Goal: Task Accomplishment & Management: Manage account settings

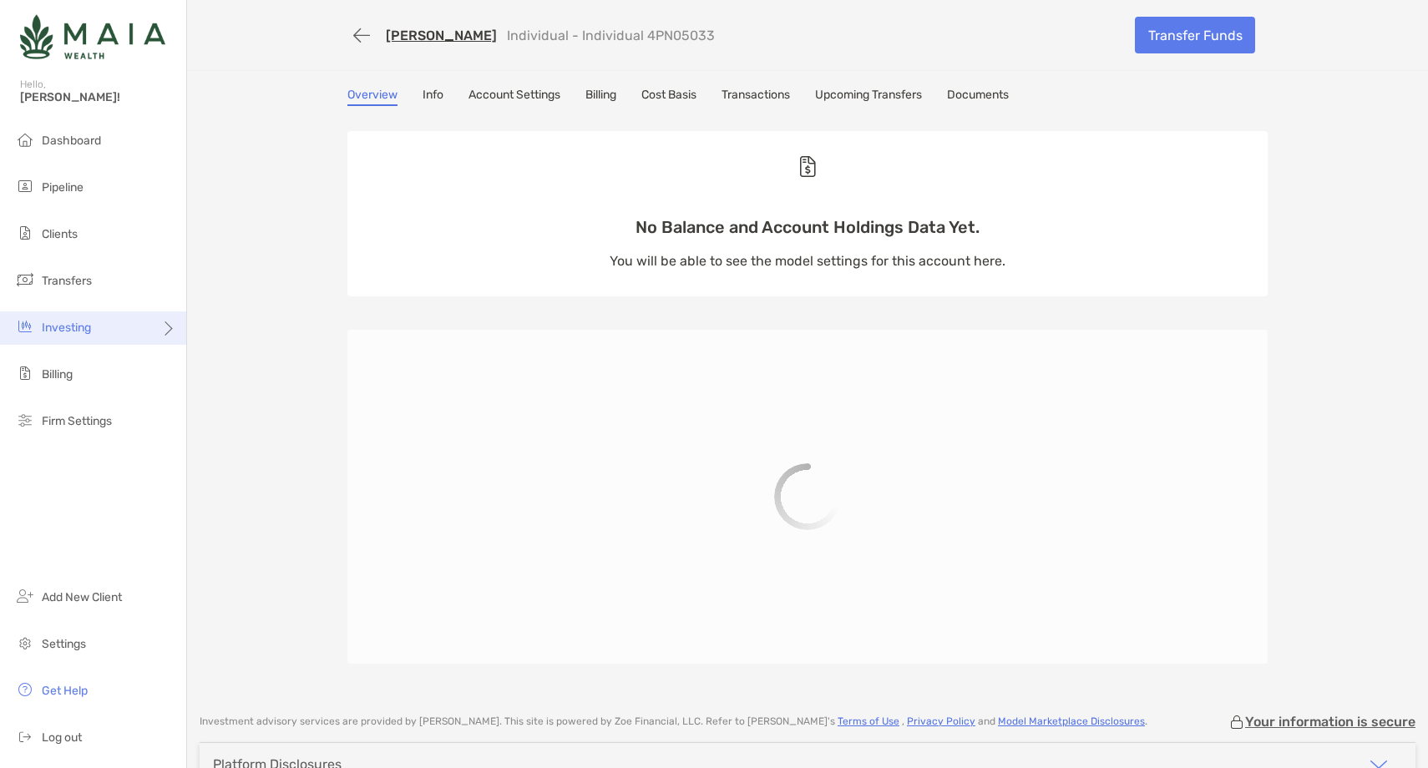
click at [84, 322] on span "Investing" at bounding box center [66, 328] width 49 height 14
click at [246, 366] on span "Rebalancing" at bounding box center [235, 361] width 66 height 14
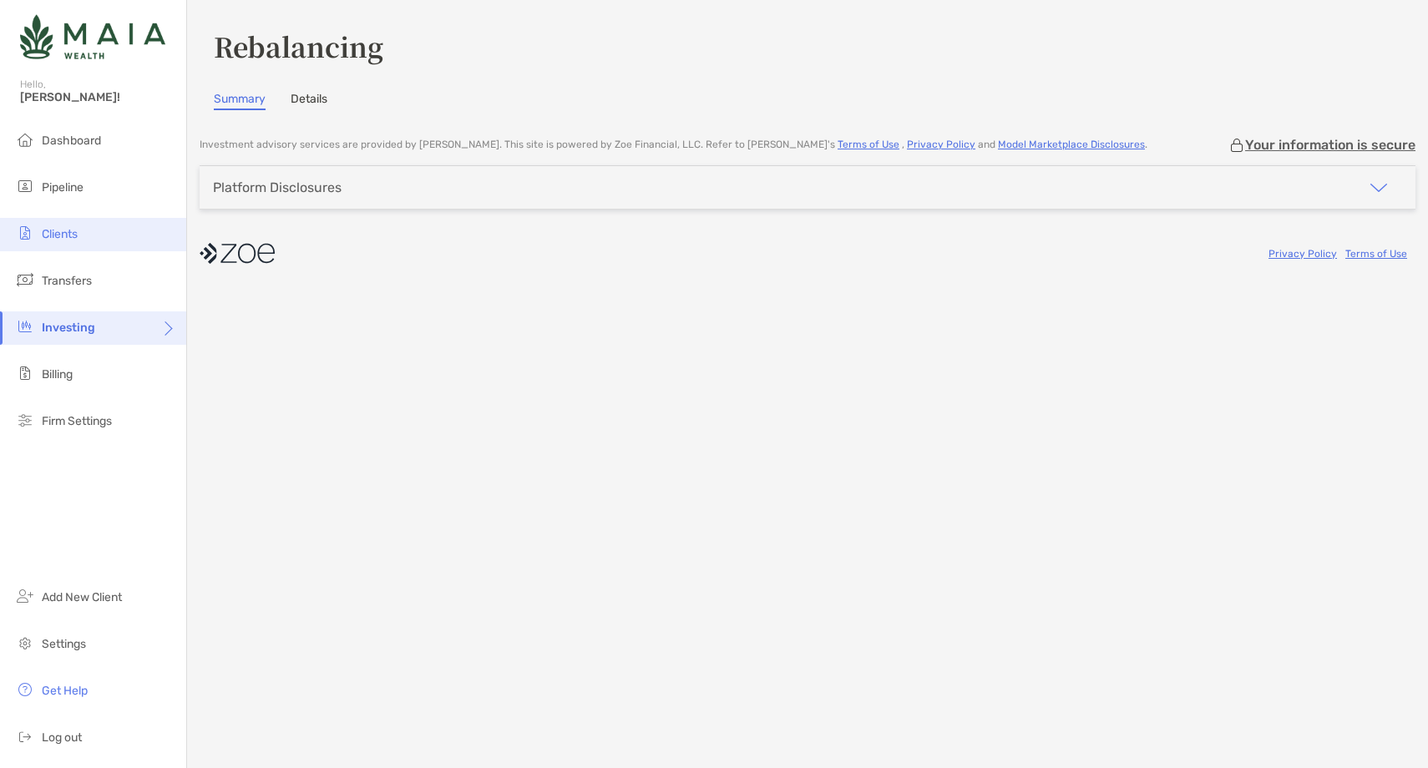
click at [100, 233] on li "Clients" at bounding box center [93, 234] width 186 height 33
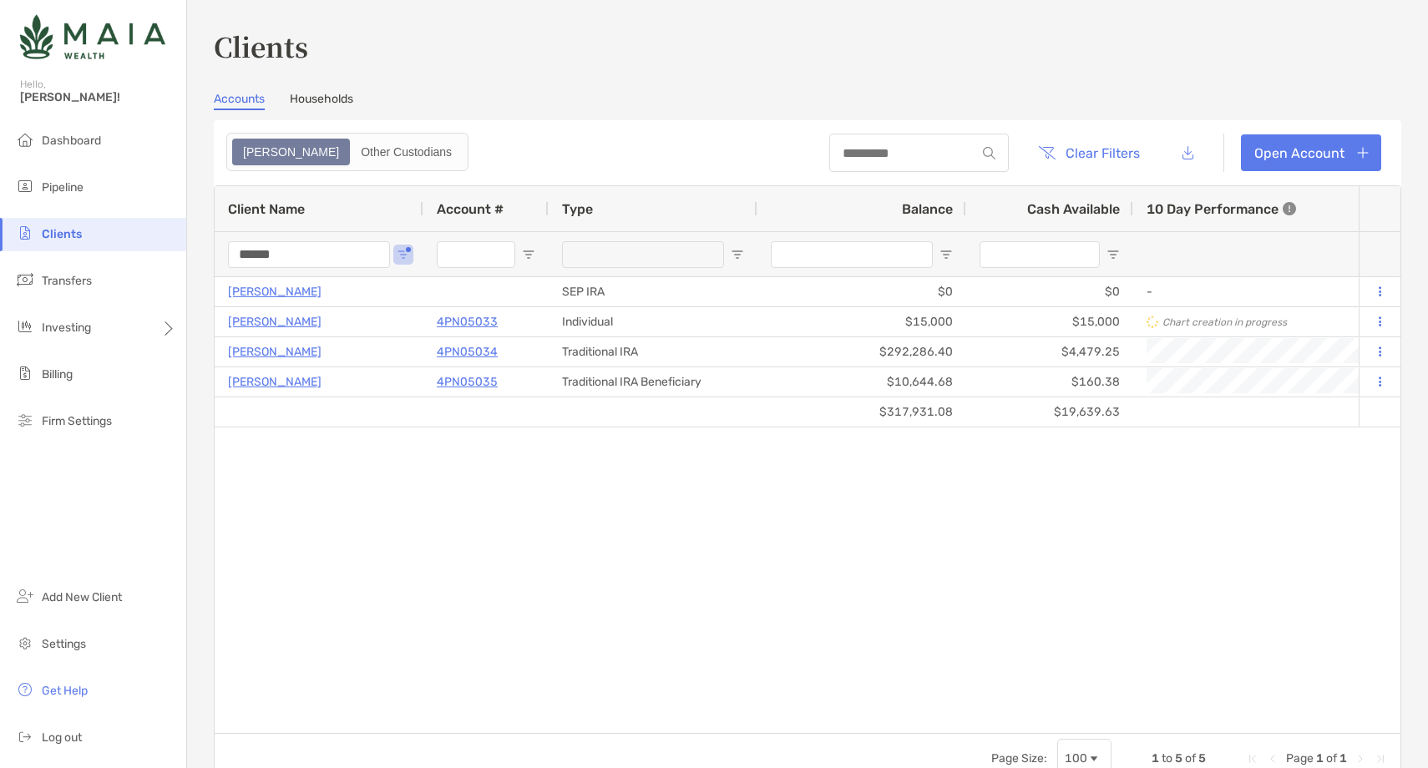
click at [274, 253] on input "******" at bounding box center [309, 254] width 162 height 27
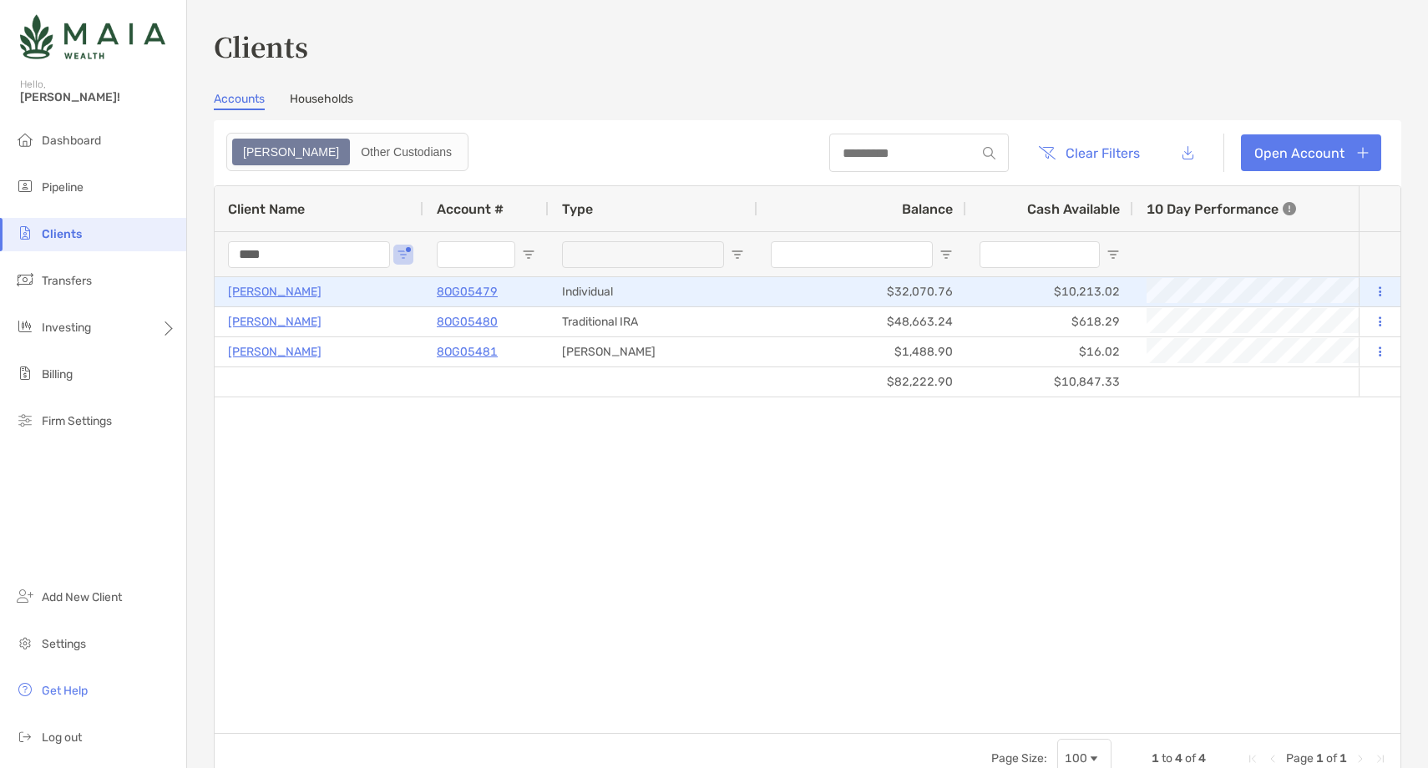
type input "****"
click at [455, 287] on p "8OG05479" at bounding box center [467, 291] width 61 height 21
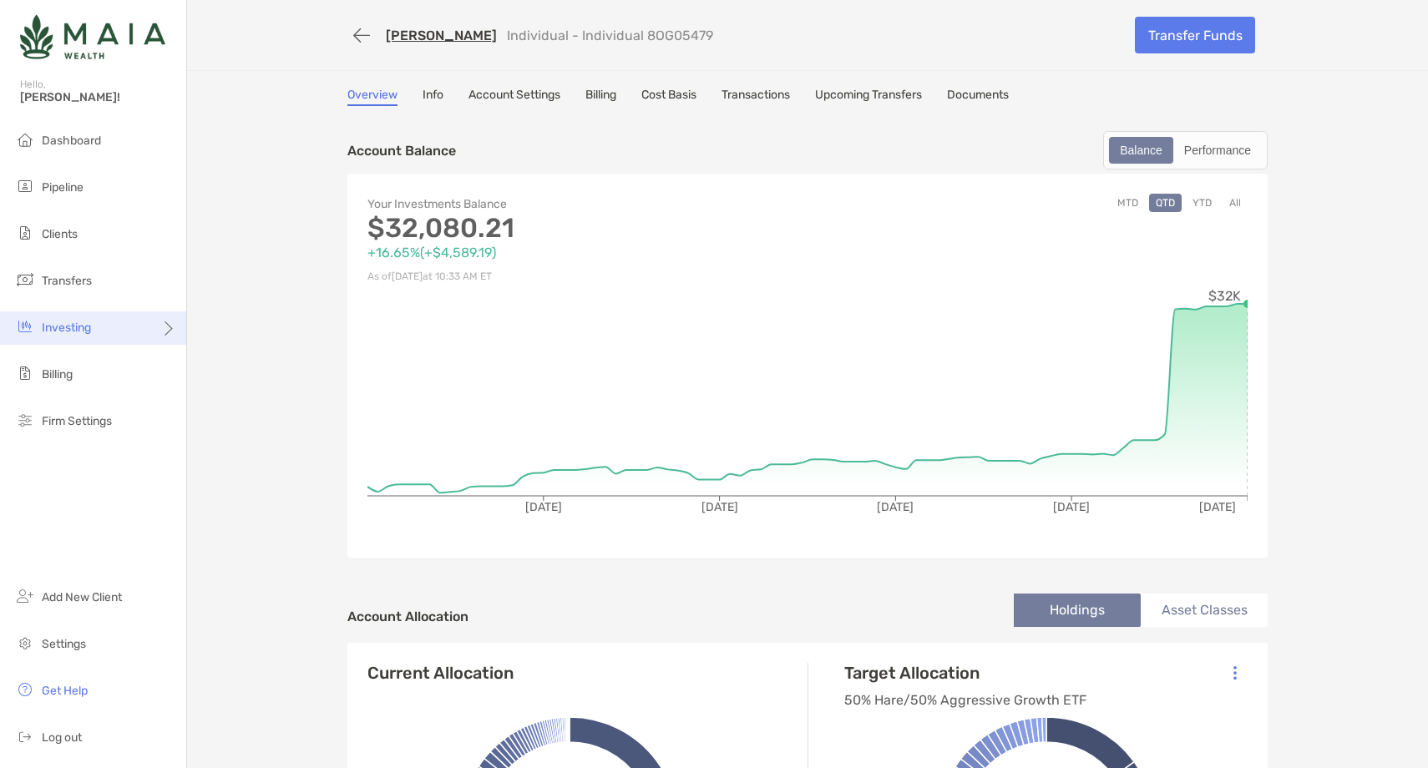
click at [90, 330] on span "Investing" at bounding box center [66, 328] width 49 height 14
click at [259, 396] on li "Trading" at bounding box center [262, 394] width 150 height 33
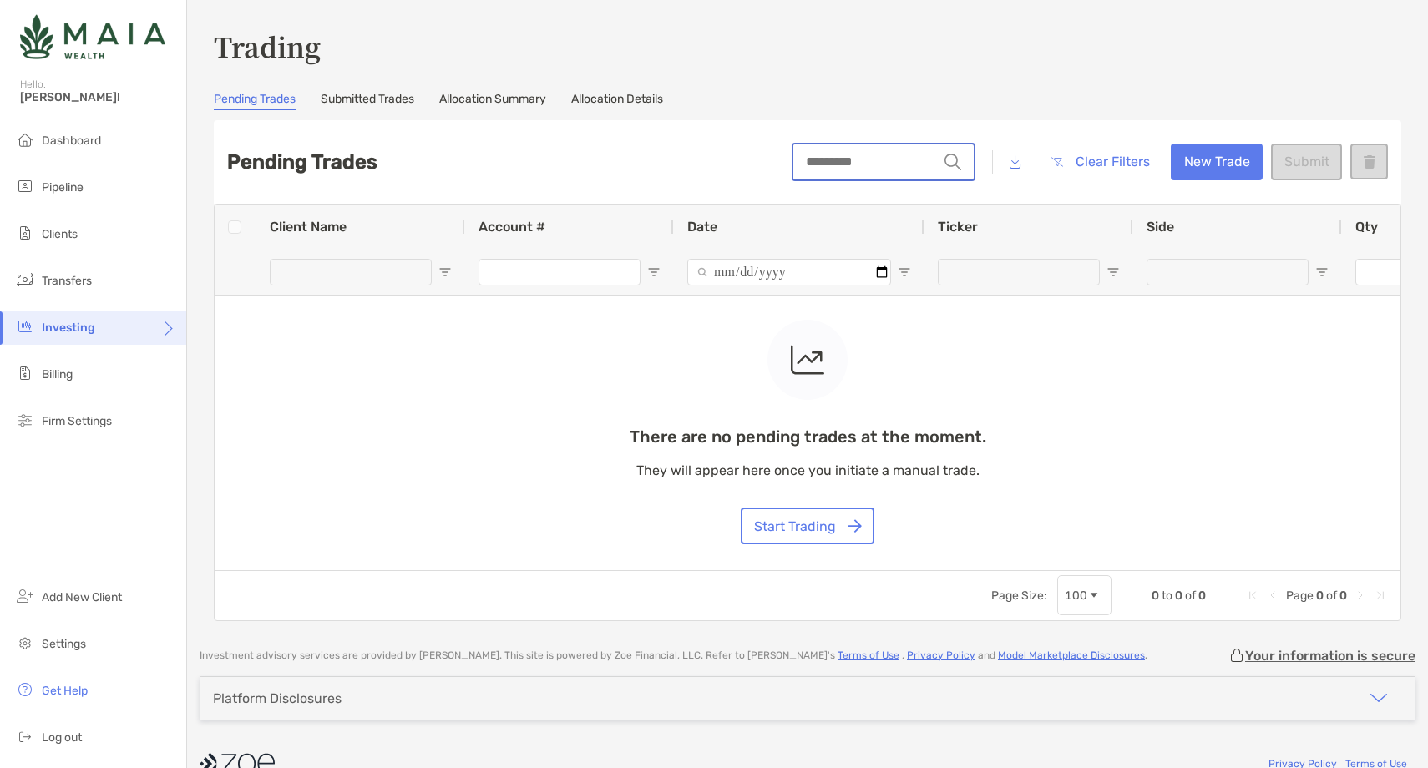
click at [842, 150] on input "string" at bounding box center [865, 161] width 144 height 35
type input "*****"
click at [829, 523] on button "Start Trading" at bounding box center [808, 526] width 134 height 37
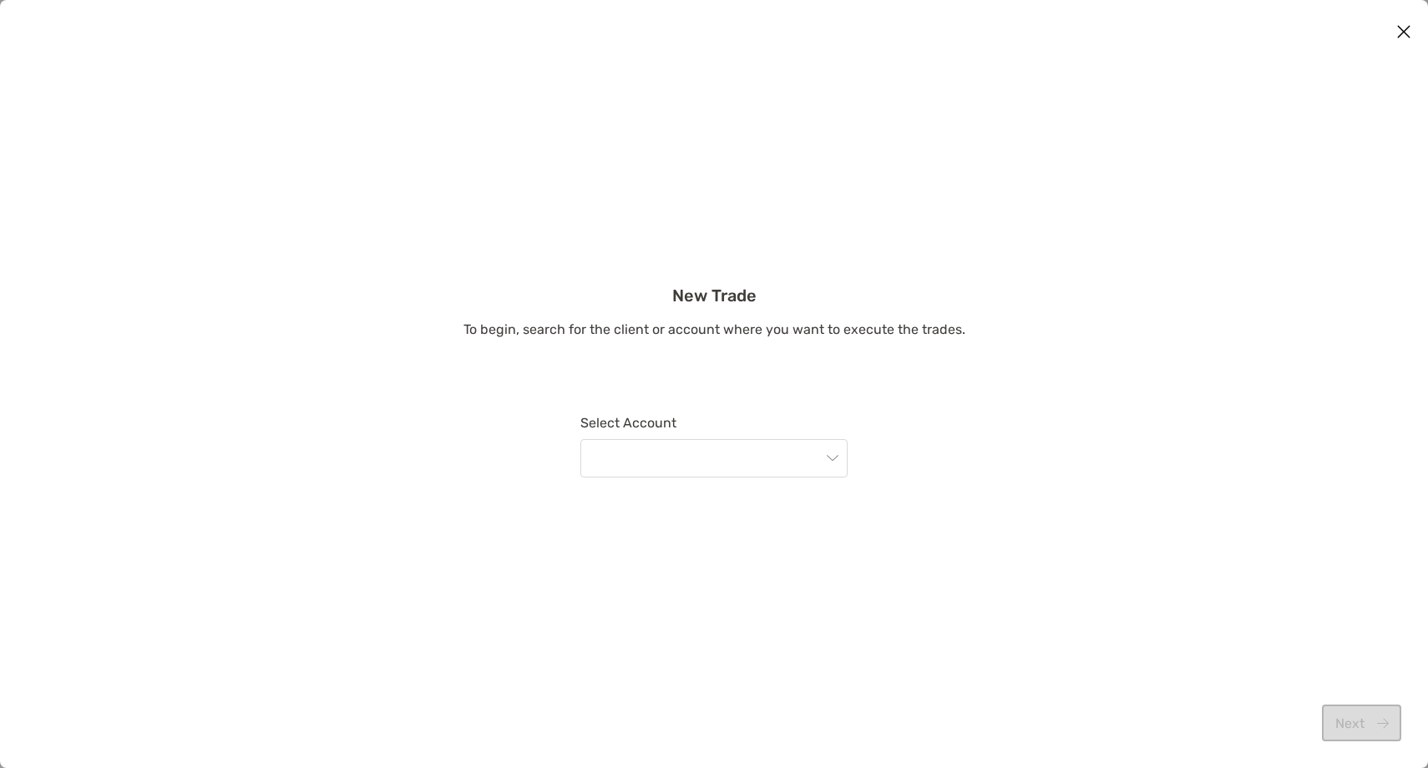
click at [632, 486] on div "Select Account" at bounding box center [714, 459] width 267 height 89
click at [632, 471] on input "modal" at bounding box center [706, 458] width 231 height 37
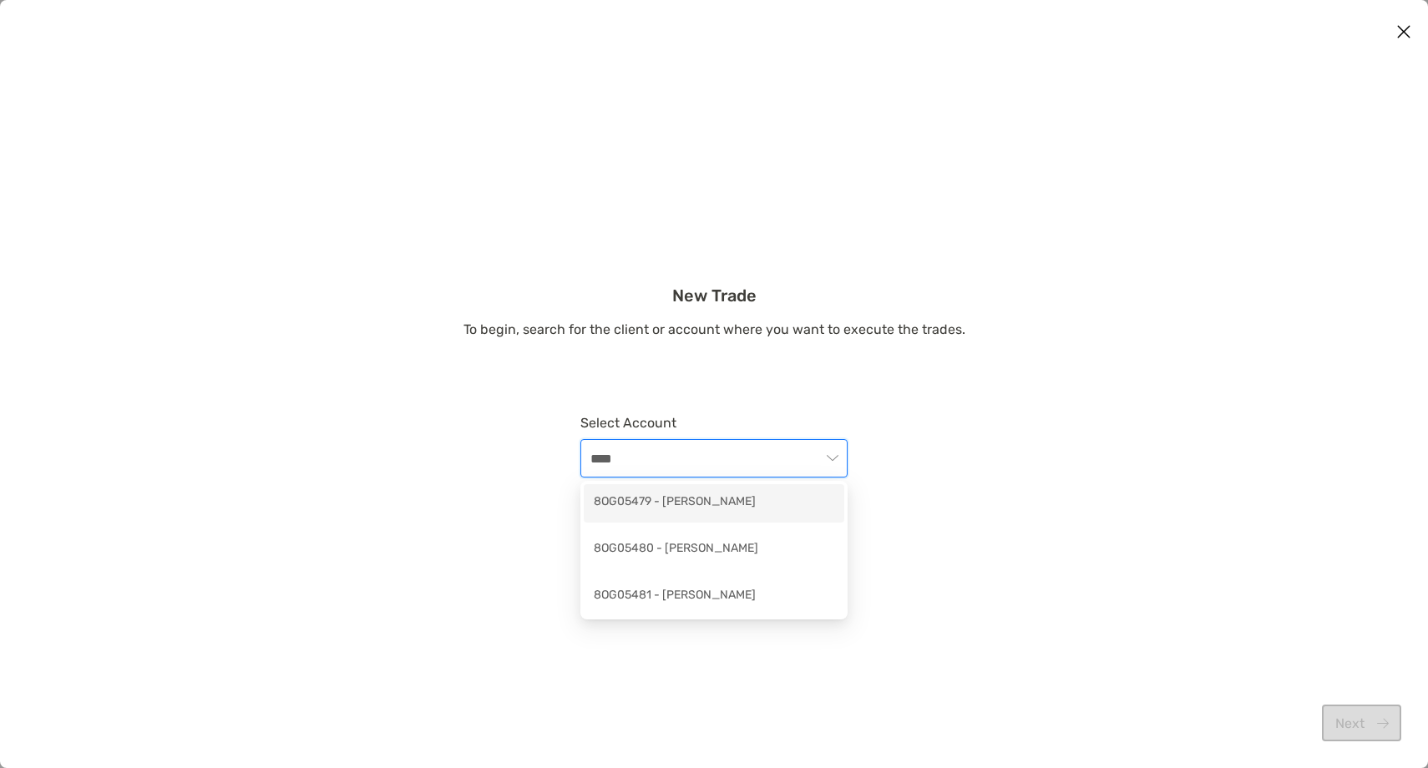
type input "*****"
click at [741, 511] on div "8OG05479 - Achintya Sujan" at bounding box center [714, 503] width 241 height 21
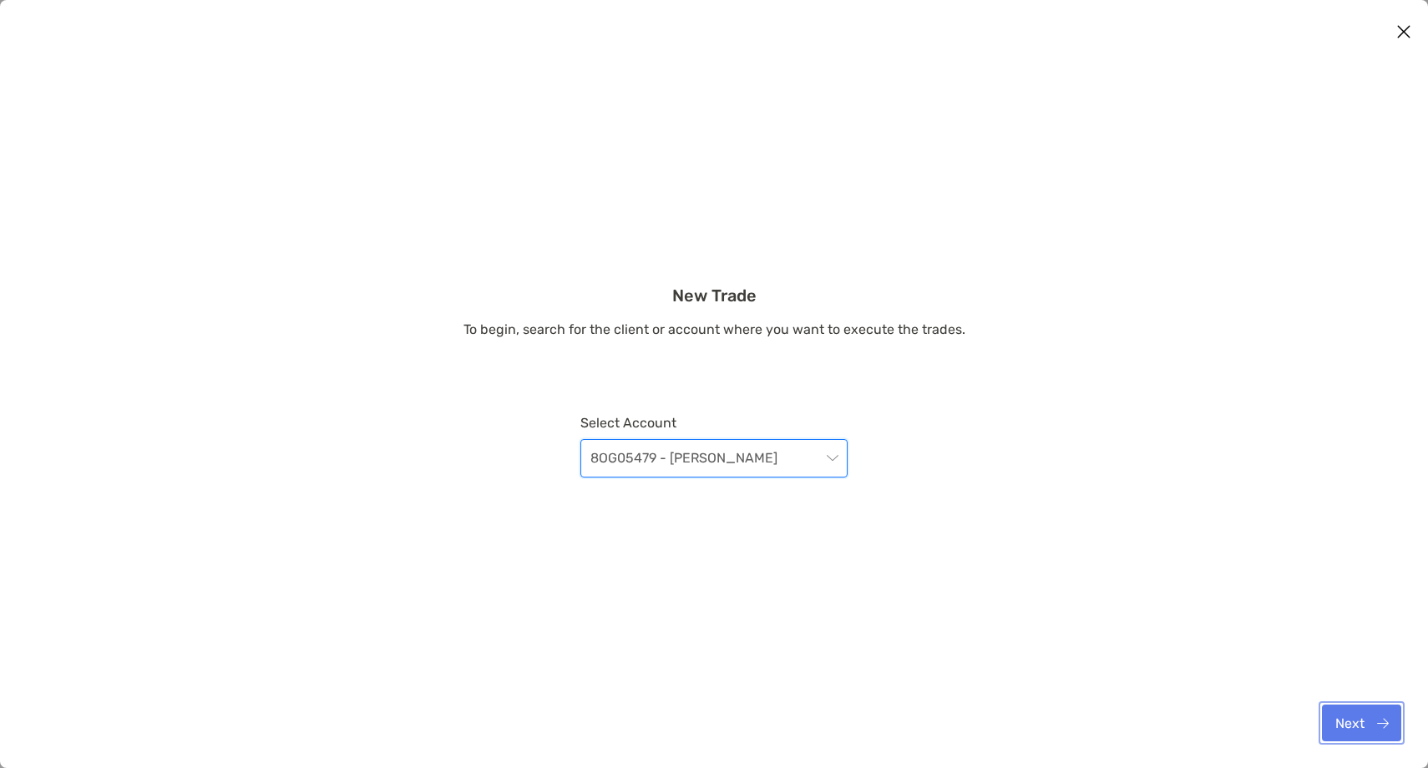
click at [1373, 727] on button "Next" at bounding box center [1361, 723] width 79 height 37
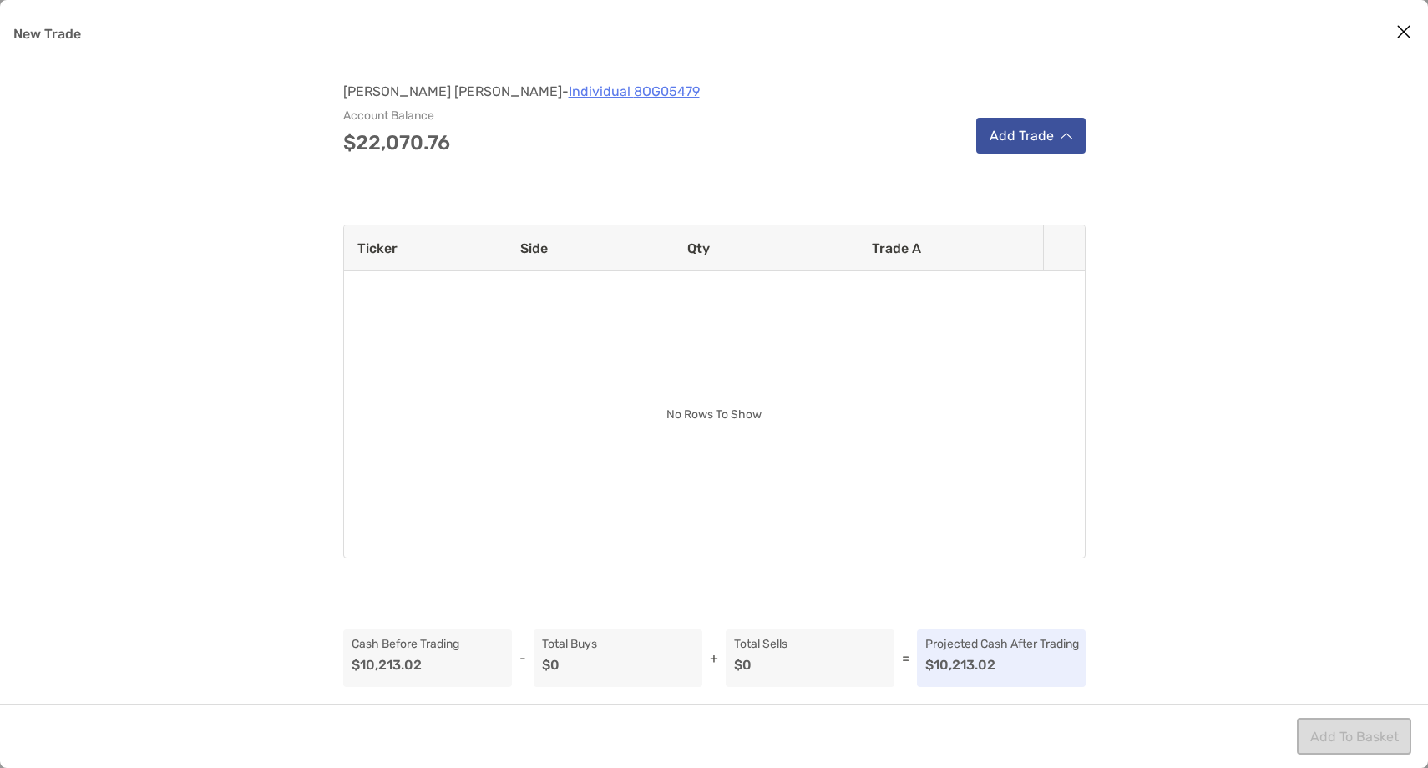
click at [1025, 115] on div "Achintya Sujan - Individual 8OG05479 Account Balance $22,070.76 Add Trade" at bounding box center [714, 119] width 743 height 68
click at [1022, 128] on button "Add Trade" at bounding box center [1030, 136] width 109 height 36
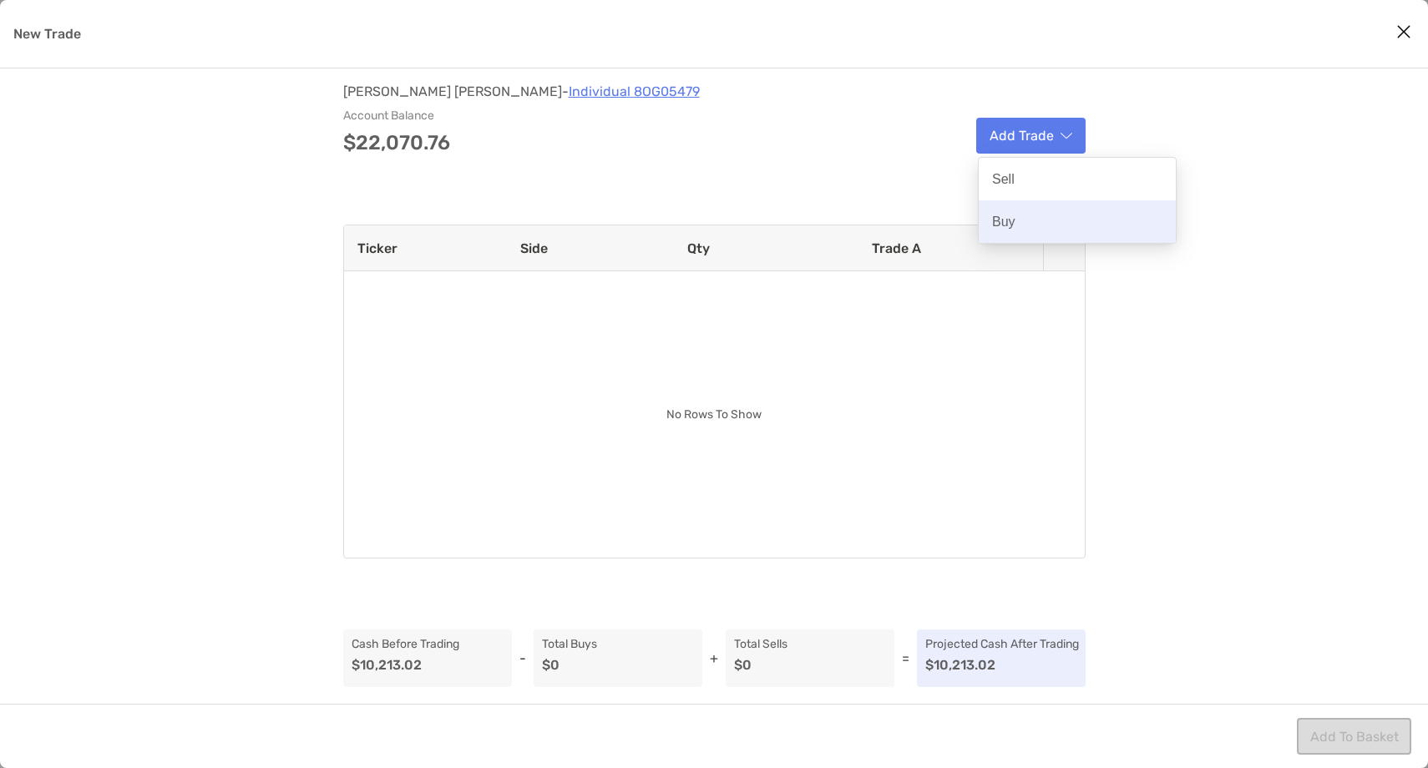
click at [1007, 226] on p "Buy" at bounding box center [1003, 222] width 23 height 16
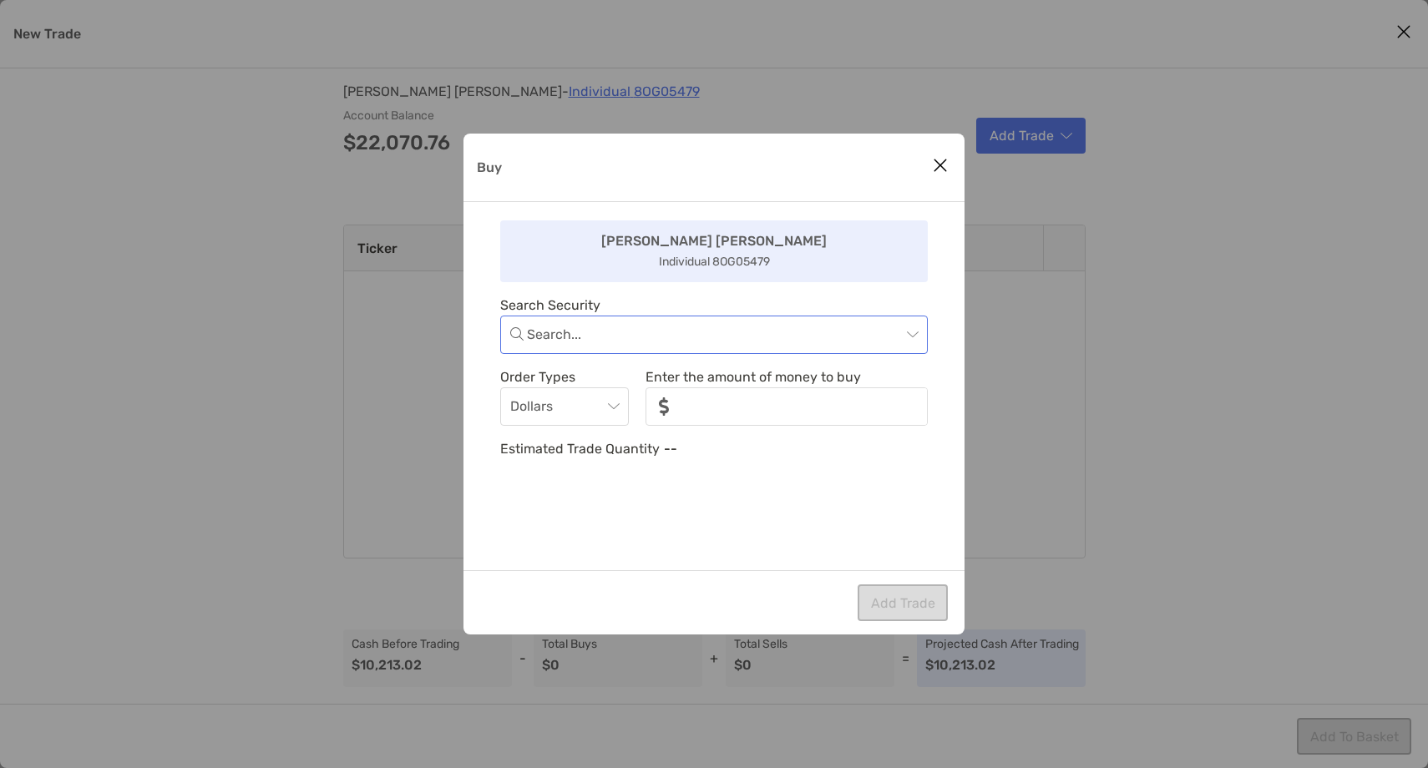
click at [619, 339] on input "Buy" at bounding box center [714, 335] width 374 height 37
type input "****"
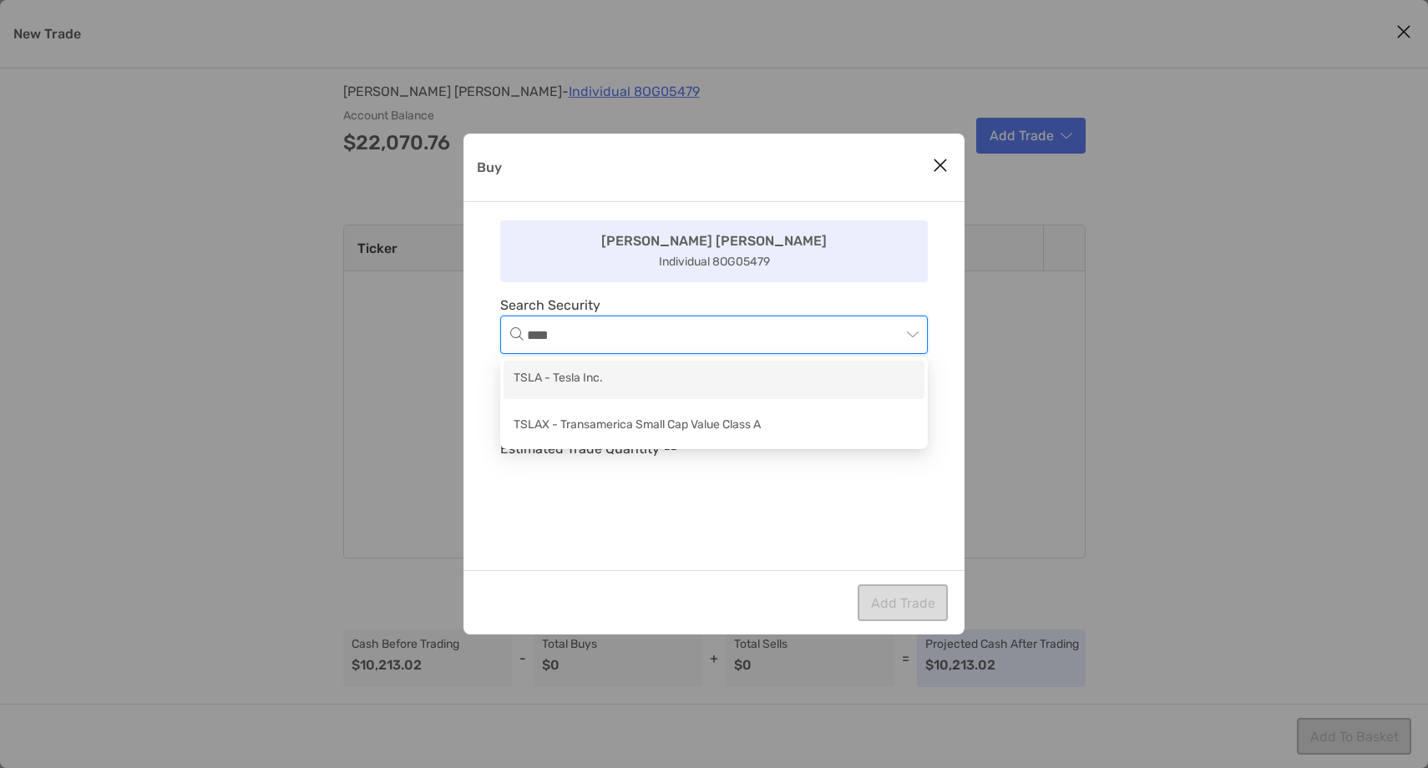
click at [619, 380] on div "TSLA - Tesla Inc." at bounding box center [714, 379] width 401 height 21
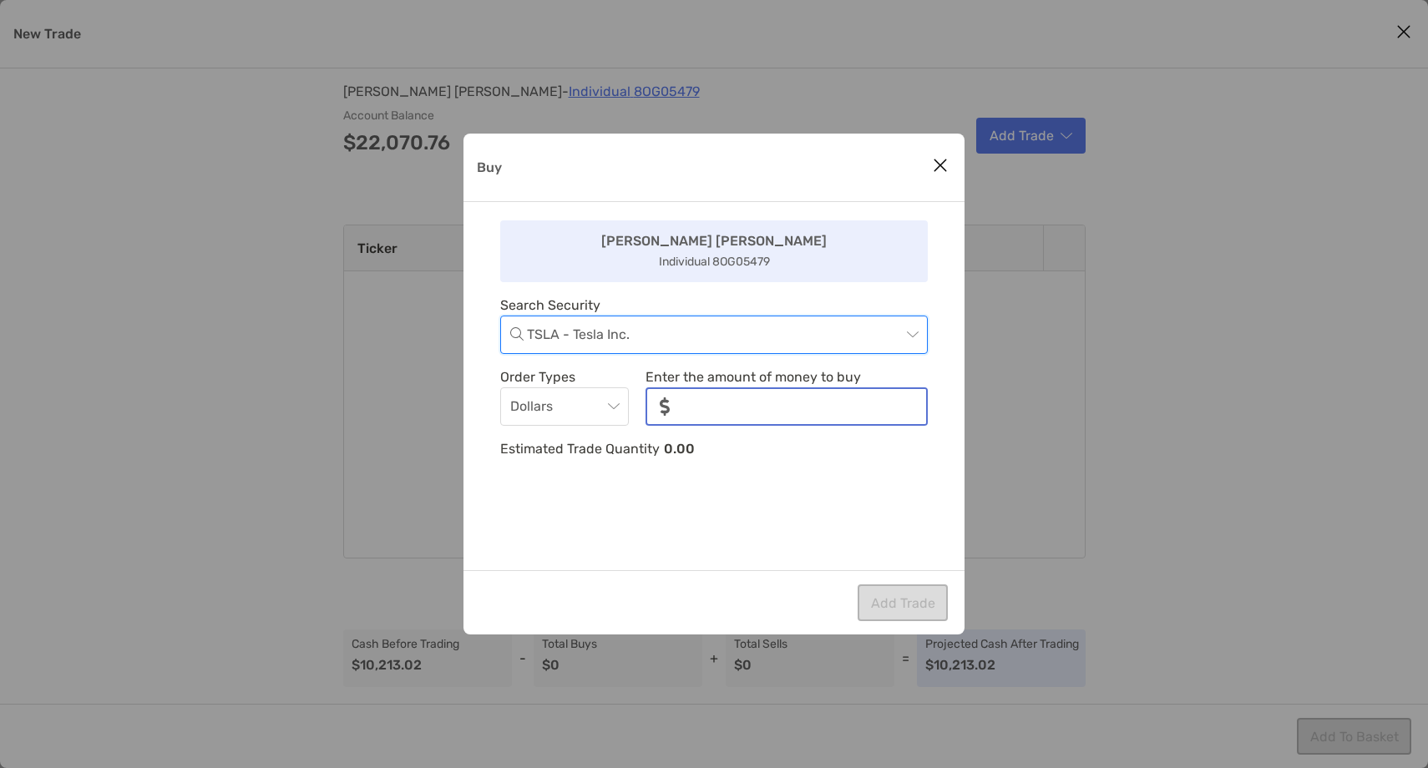
click at [690, 413] on input "noSymbolCurrency" at bounding box center [804, 406] width 243 height 35
click at [551, 406] on span "Dollars" at bounding box center [564, 406] width 109 height 37
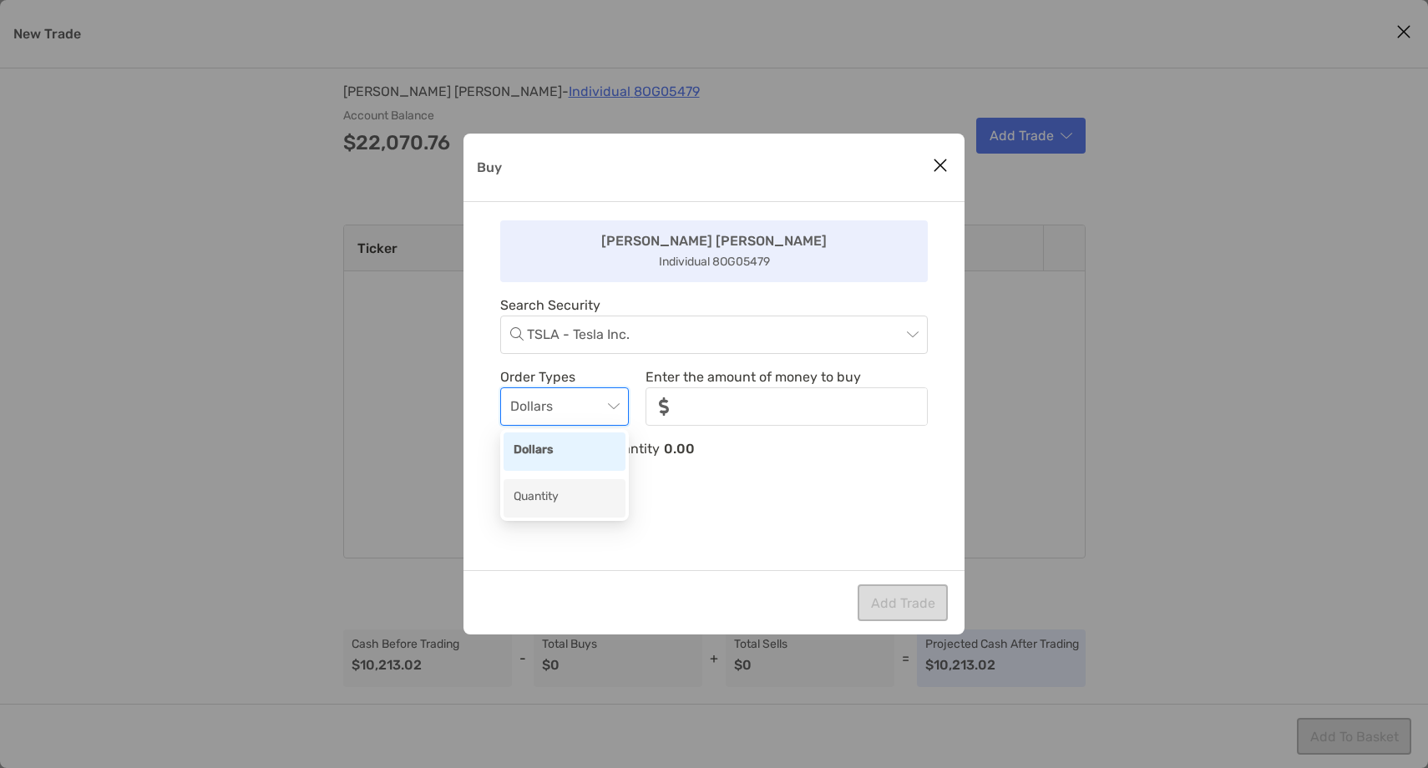
click at [540, 494] on div "Quantity" at bounding box center [565, 498] width 102 height 21
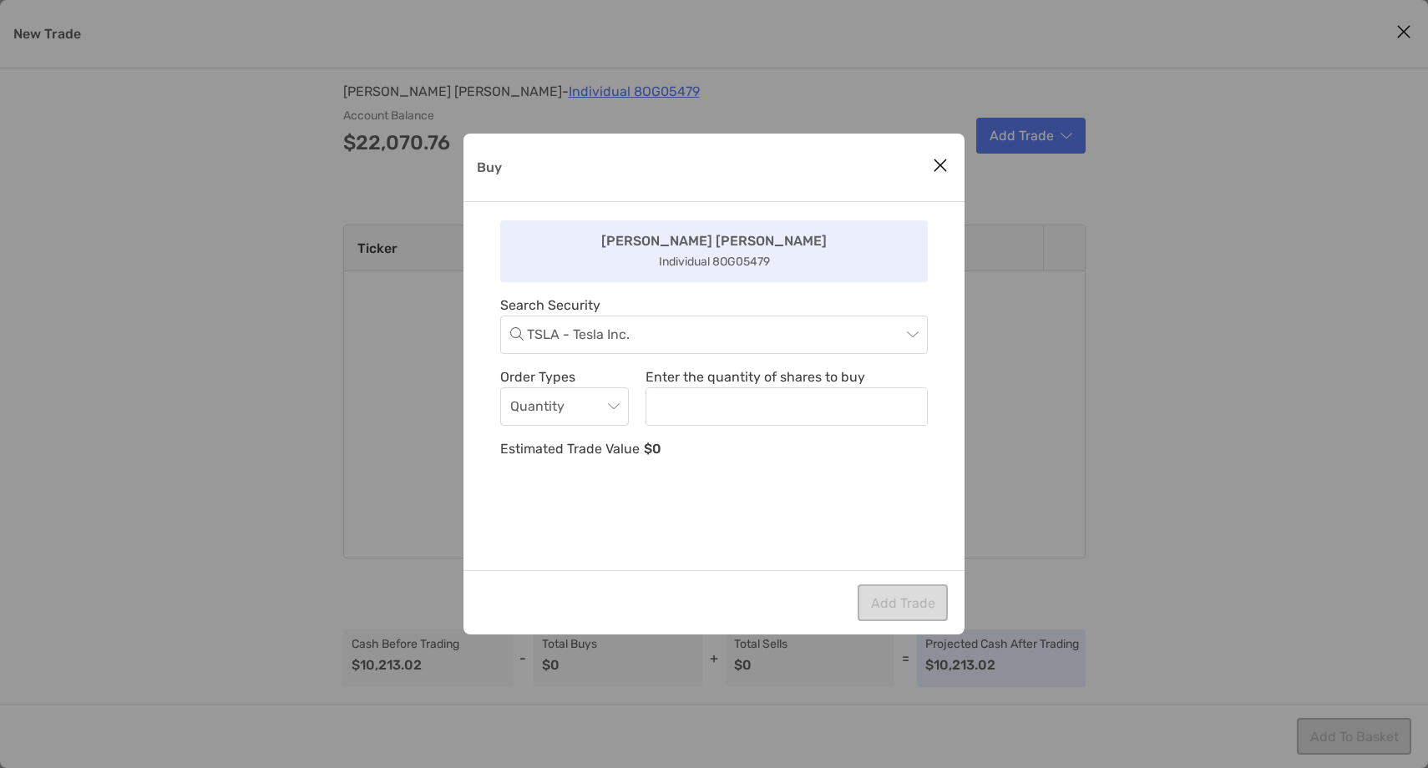
click at [690, 432] on div "Achintya Achintya Individual 8OG05479 Search Security TSLA - Tesla Inc. Order T…" at bounding box center [714, 386] width 501 height 368
click at [692, 406] on input "noSymbolCurrency" at bounding box center [786, 406] width 279 height 35
type input "*"
click at [920, 619] on button "Add Trade" at bounding box center [903, 603] width 90 height 37
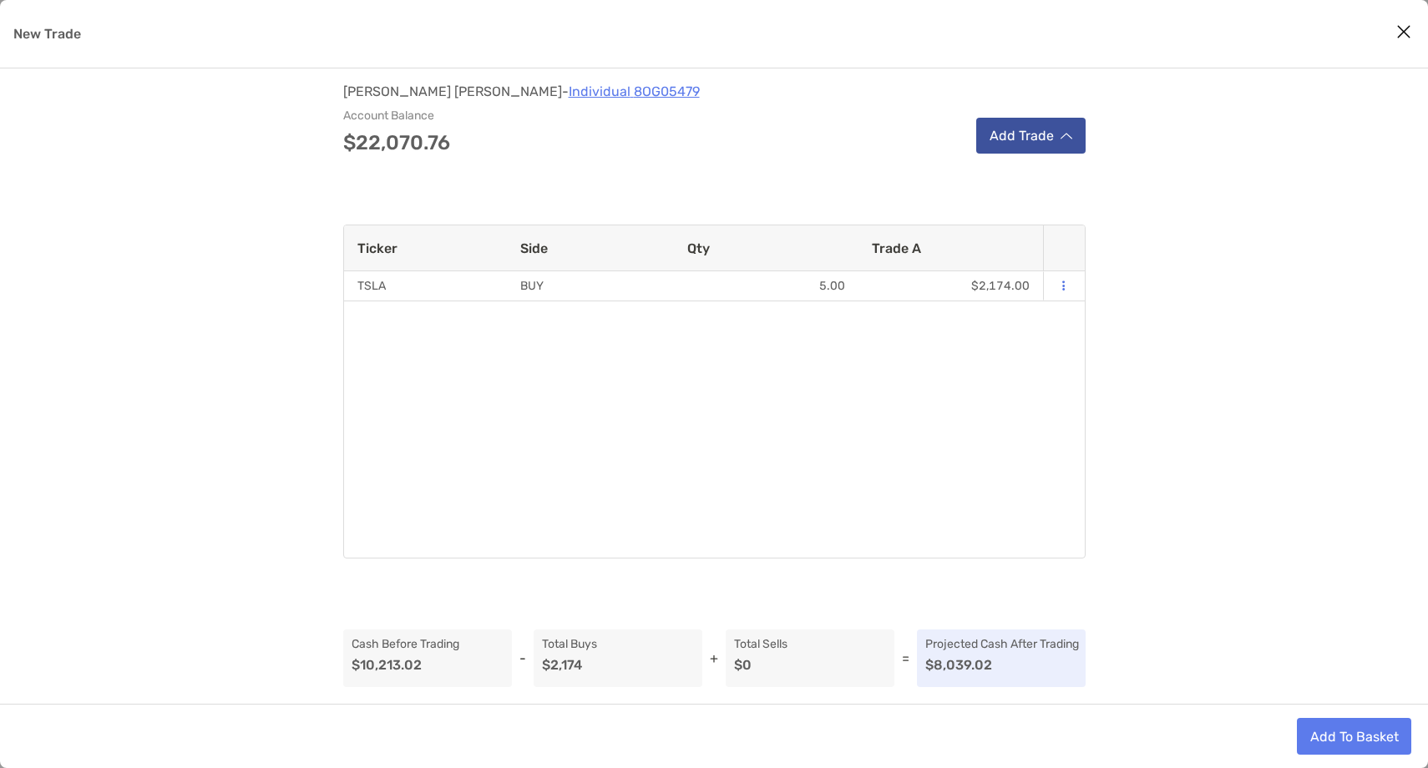
click at [1053, 136] on button "Add Trade" at bounding box center [1030, 136] width 109 height 36
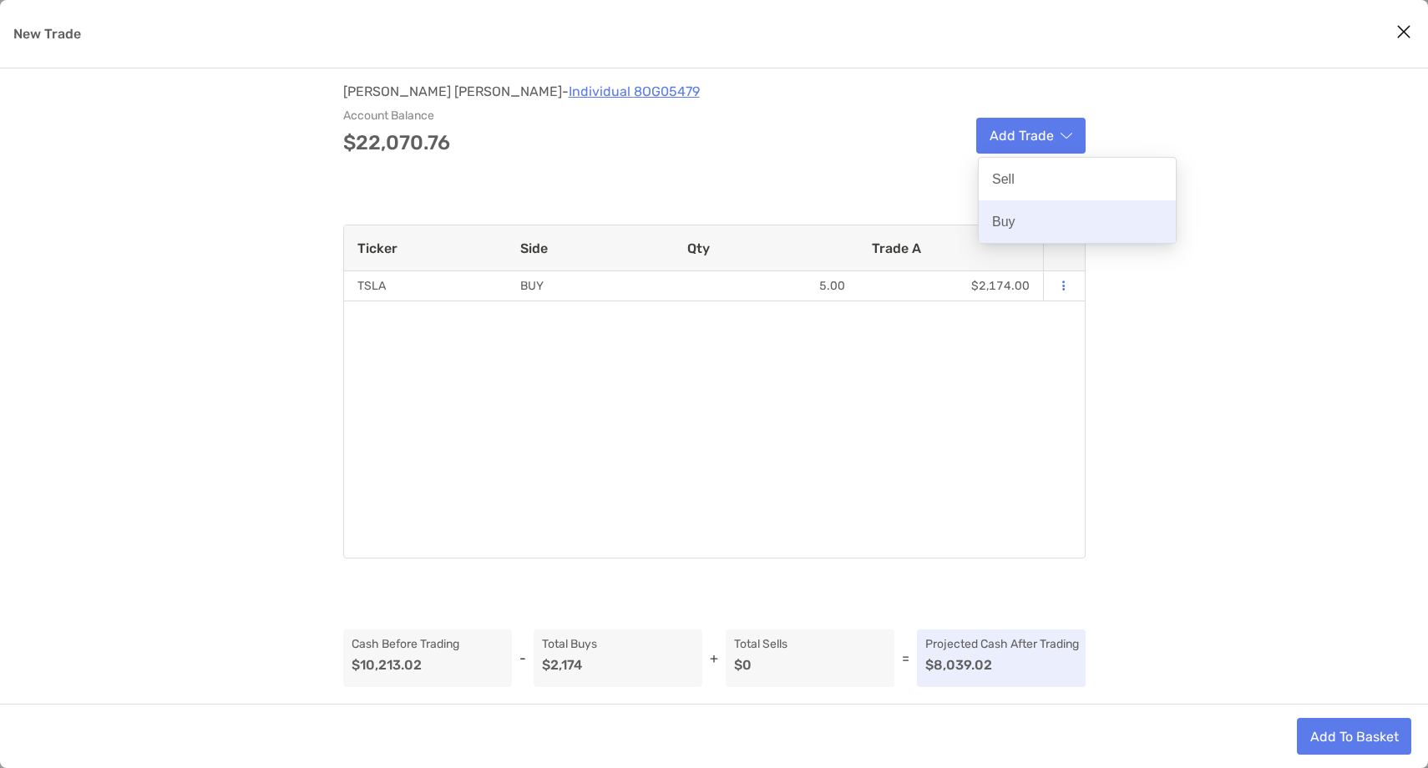
click at [1017, 231] on div "Buy" at bounding box center [1077, 221] width 197 height 43
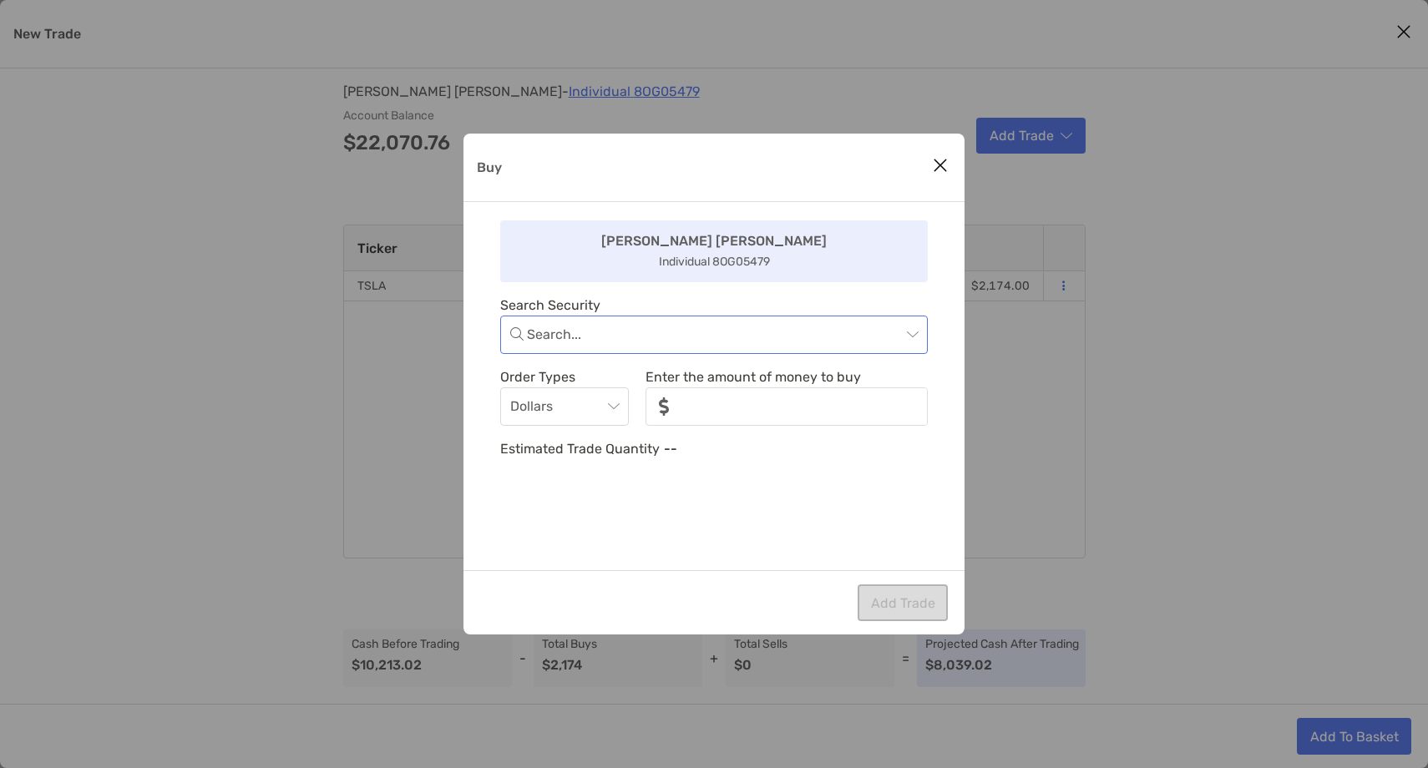
click at [559, 338] on input "Buy" at bounding box center [714, 335] width 374 height 37
type input "****"
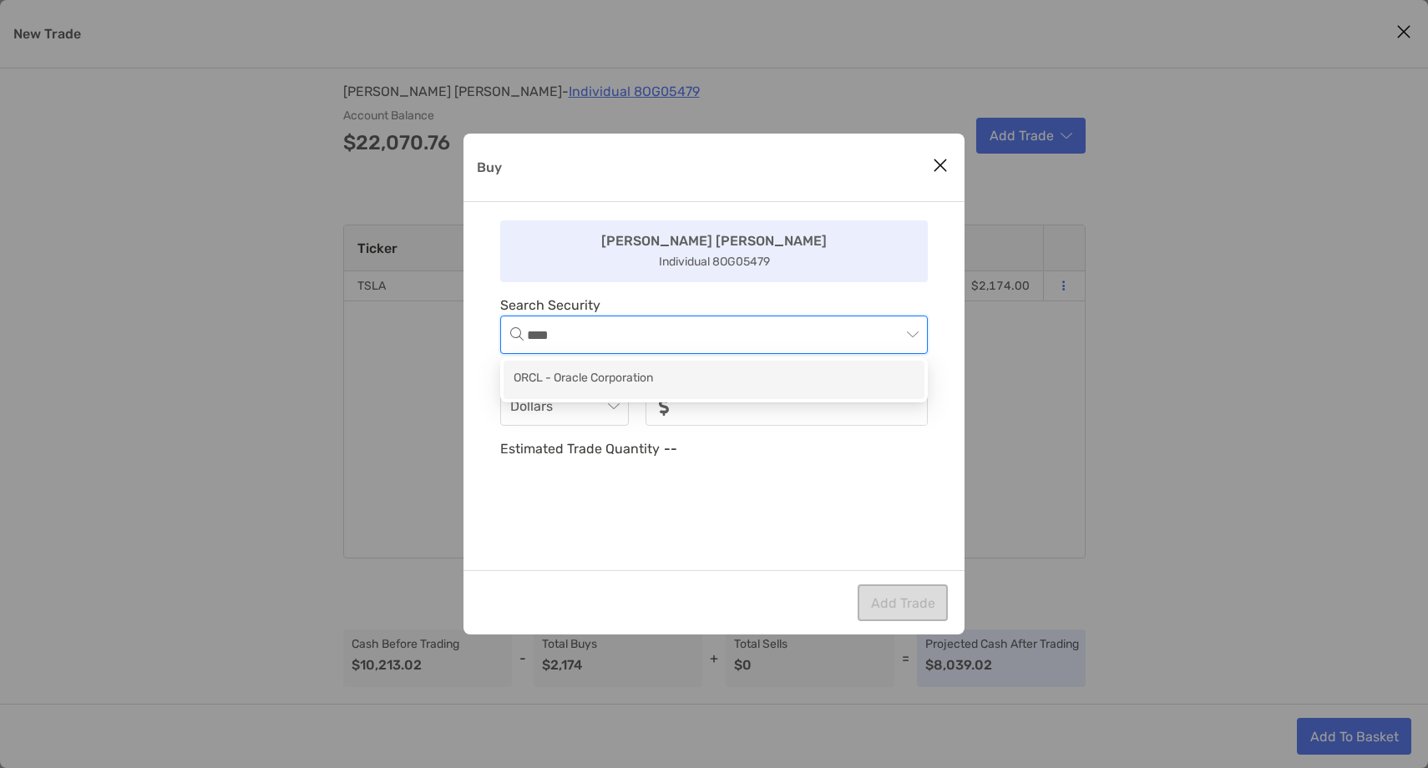
click at [555, 376] on div "ORCL - Oracle Corporation" at bounding box center [714, 379] width 401 height 21
click at [567, 411] on span "Dollars" at bounding box center [564, 406] width 109 height 37
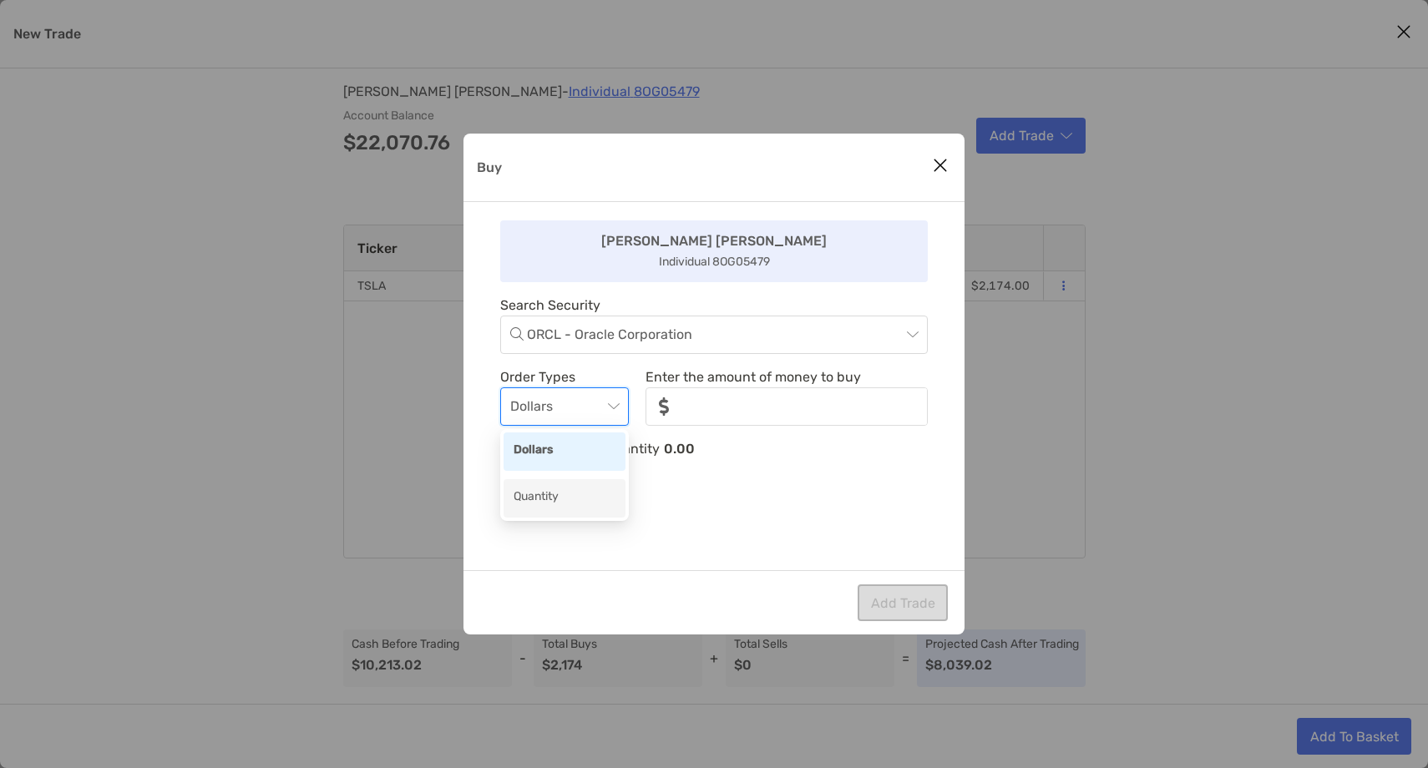
click at [560, 506] on div "Quantity" at bounding box center [565, 498] width 102 height 21
click at [669, 436] on div "Achintya Achintya Individual 8OG05479 Search Security ORCL - Oracle Corporation…" at bounding box center [714, 386] width 501 height 368
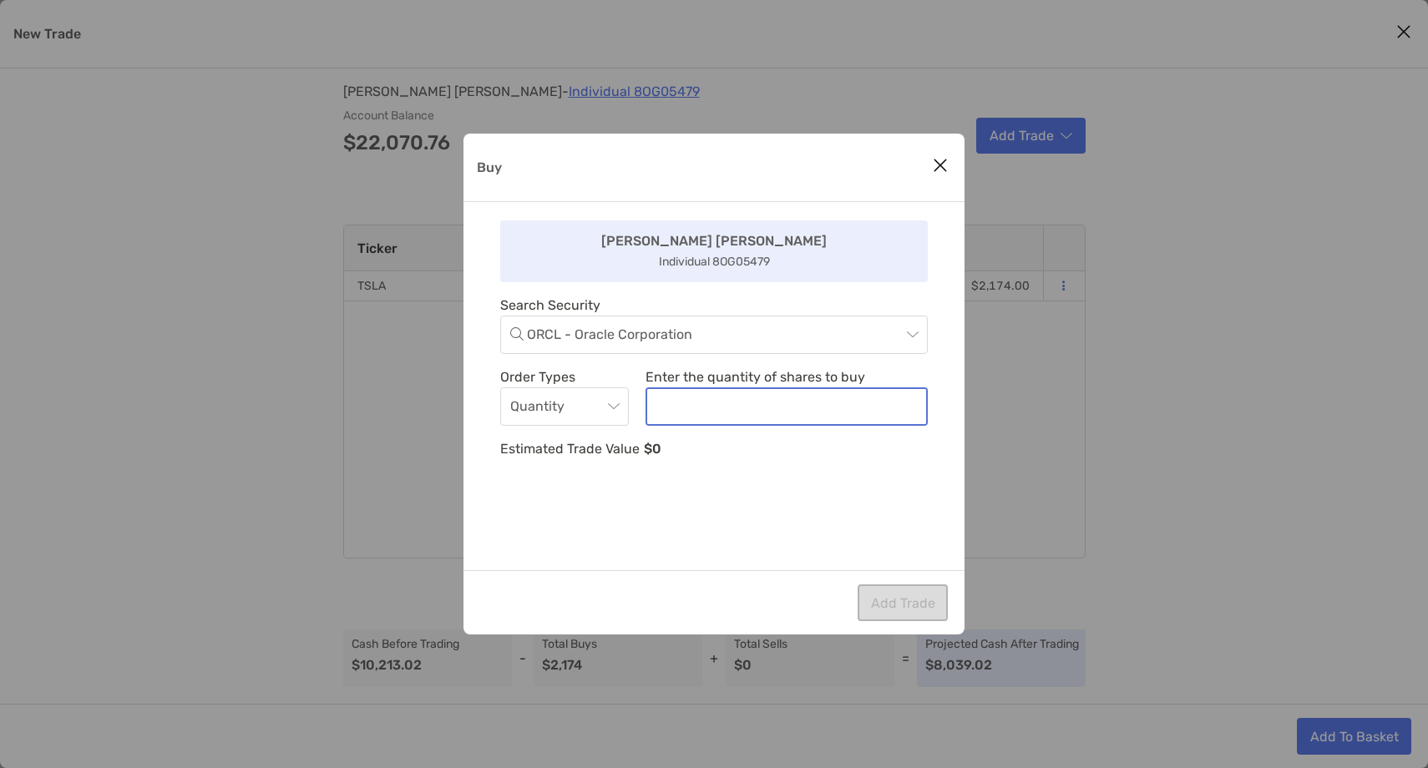
click at [680, 406] on input "noSymbolCurrency" at bounding box center [786, 406] width 279 height 35
type input "*"
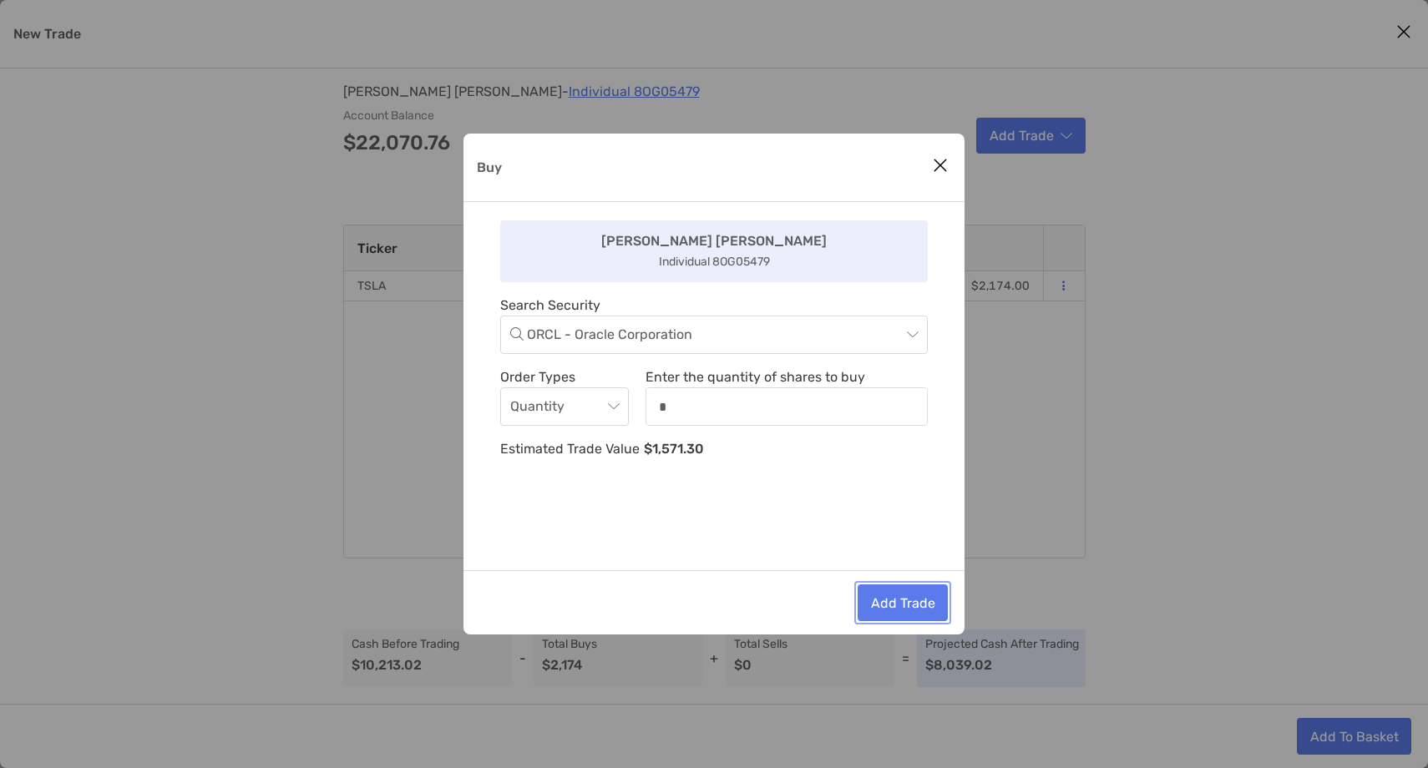
click at [901, 601] on button "Add Trade" at bounding box center [903, 603] width 90 height 37
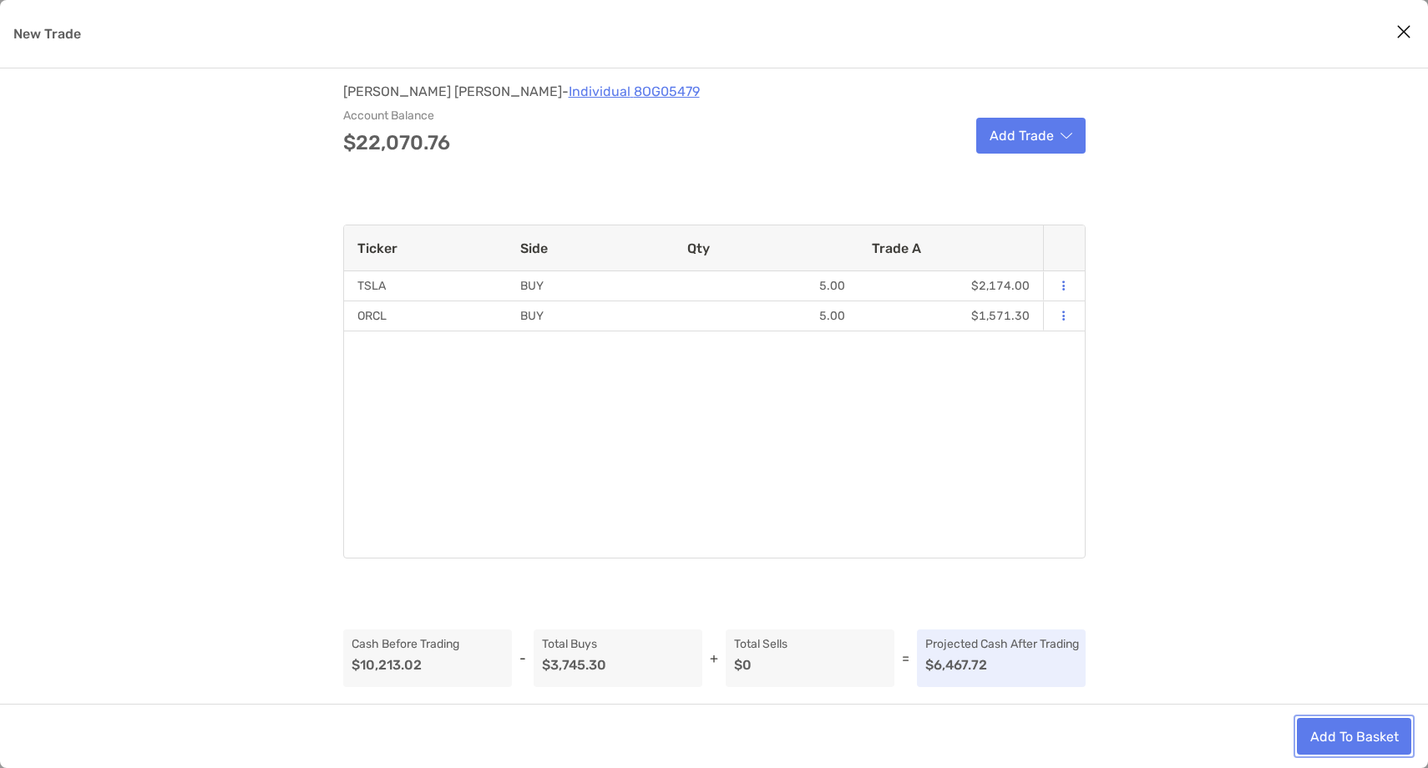
click at [1343, 743] on button "Add To Basket" at bounding box center [1354, 736] width 114 height 37
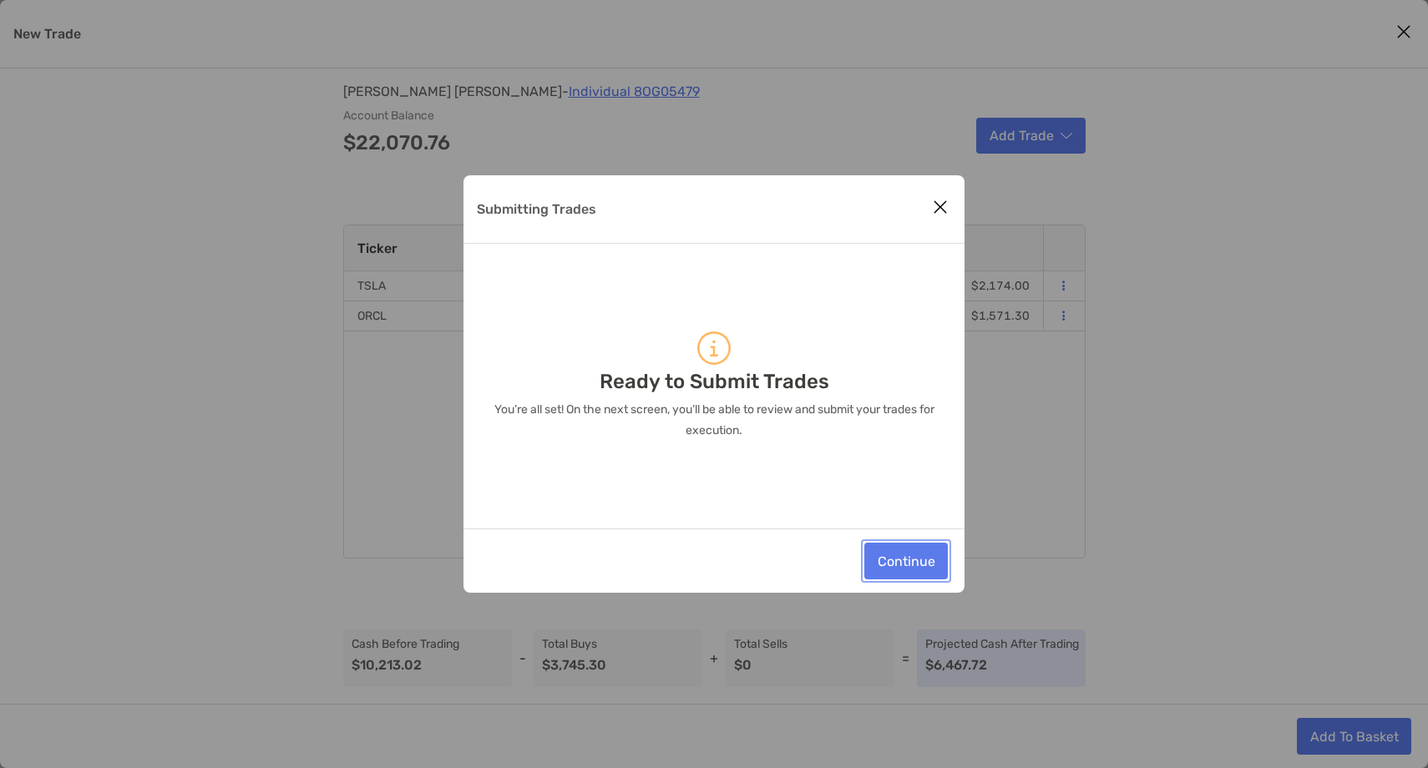
click at [914, 543] on button "Continue" at bounding box center [906, 561] width 84 height 37
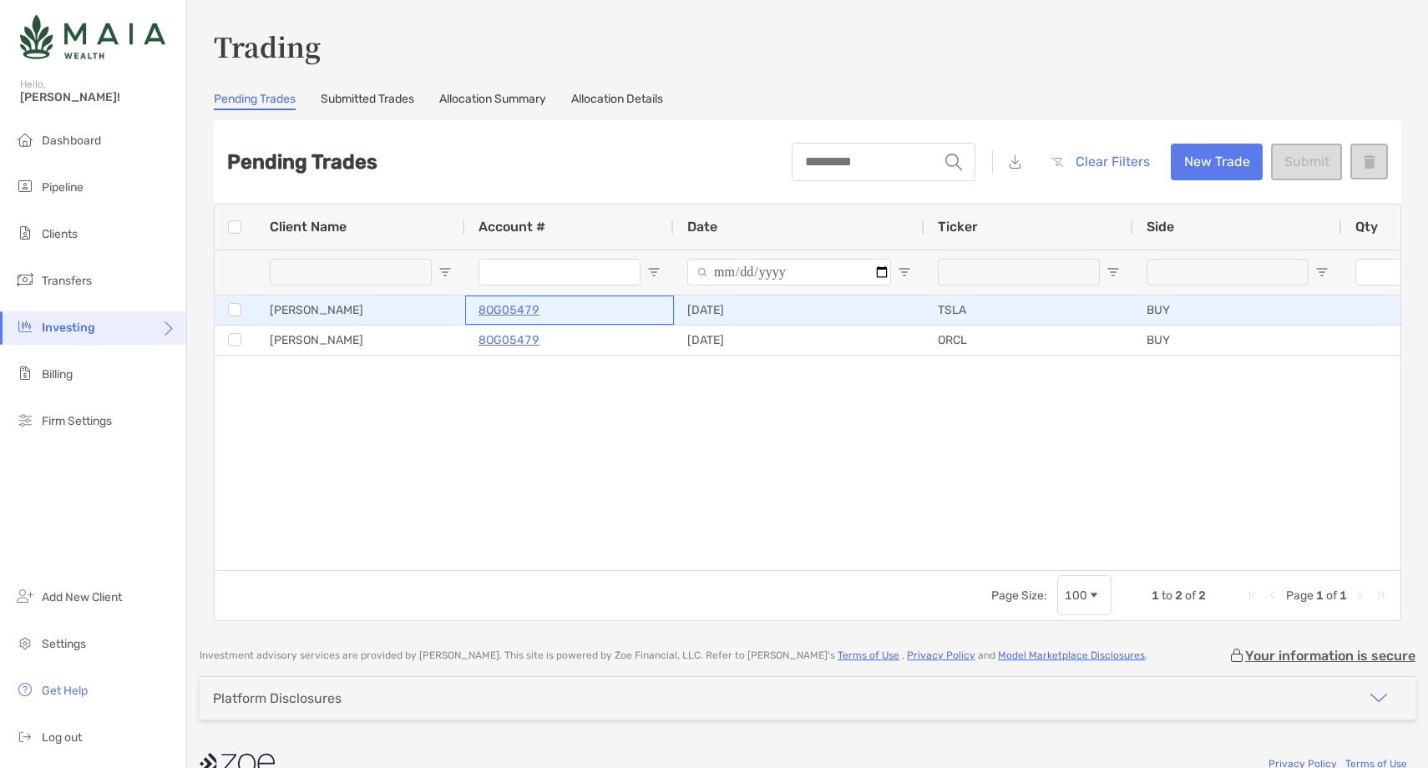
click at [510, 311] on p "8OG05479" at bounding box center [509, 310] width 61 height 21
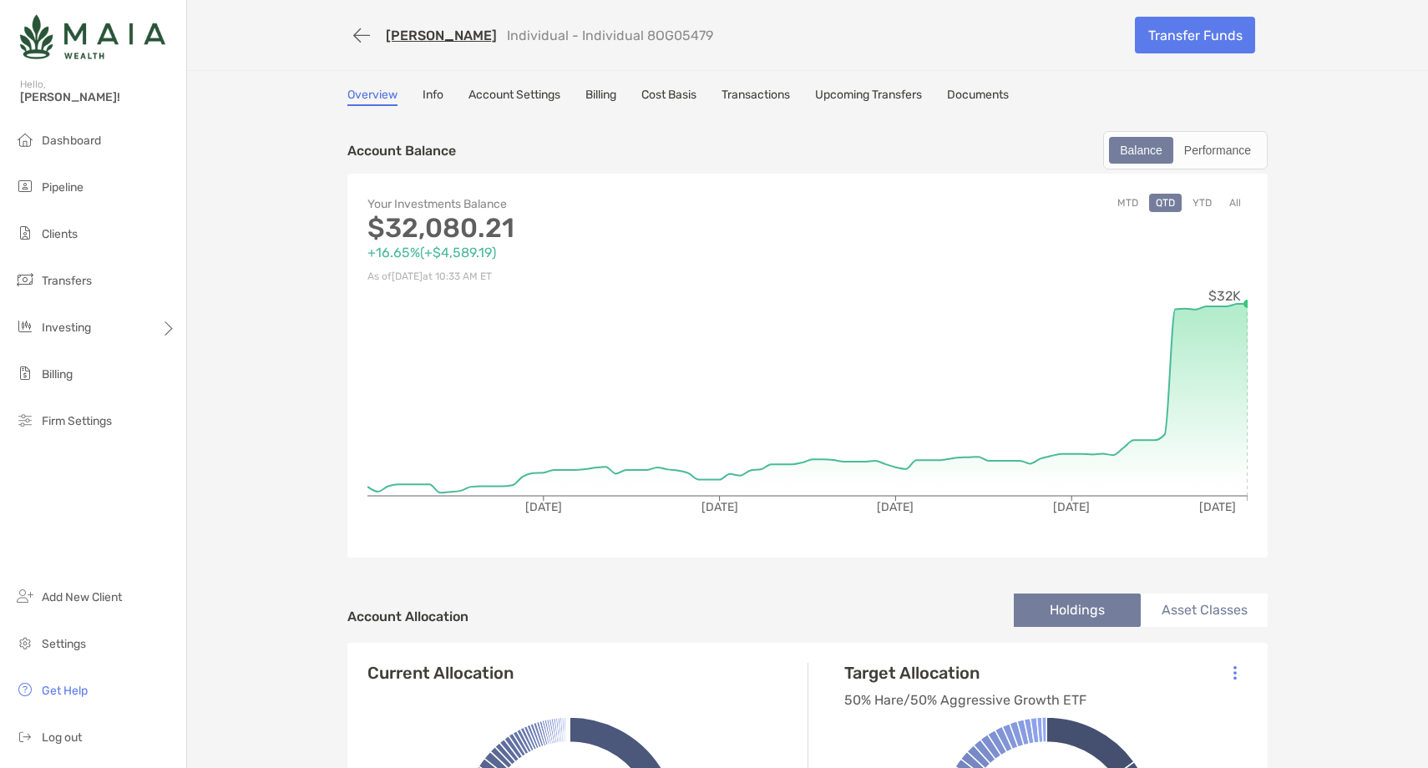
click at [533, 93] on link "Account Settings" at bounding box center [515, 97] width 92 height 18
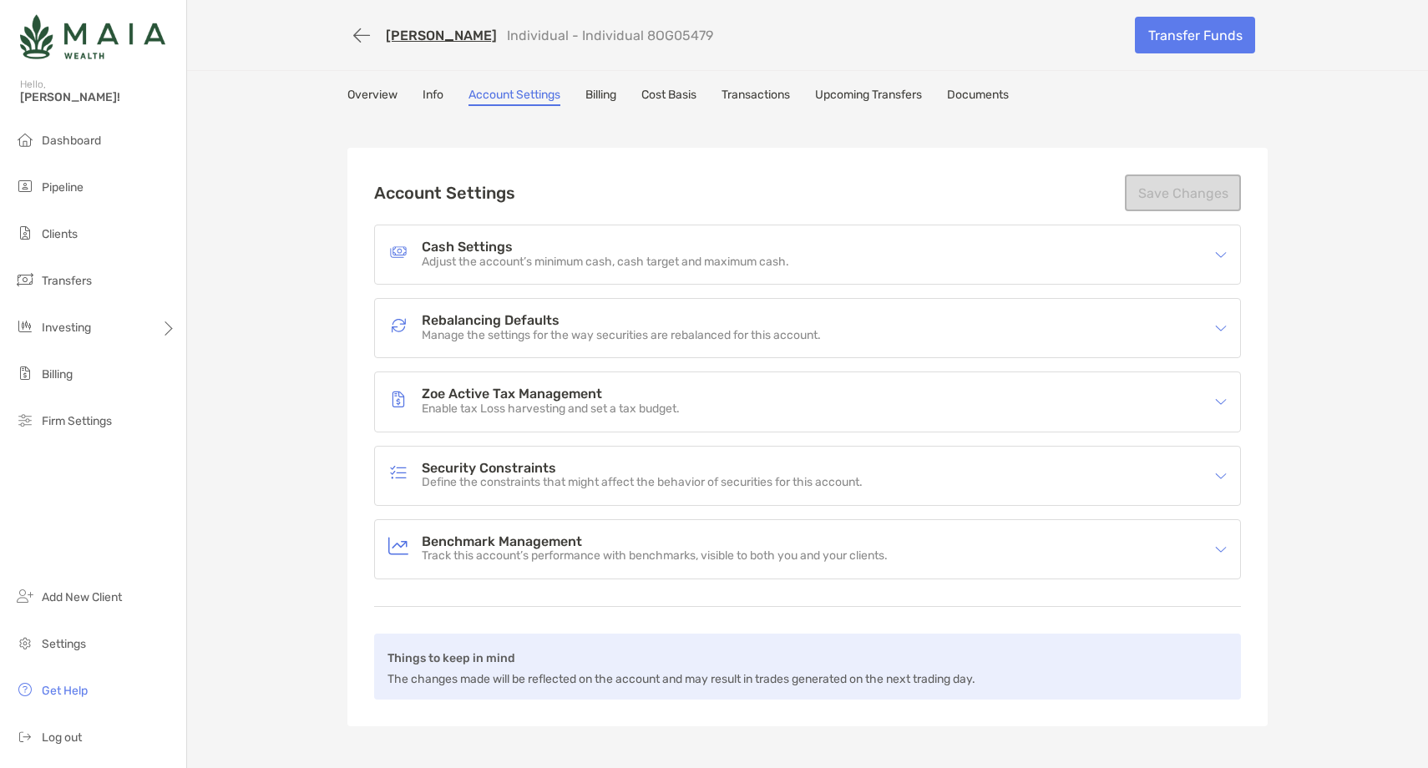
click at [535, 473] on h4 "Security Constraints" at bounding box center [642, 469] width 441 height 14
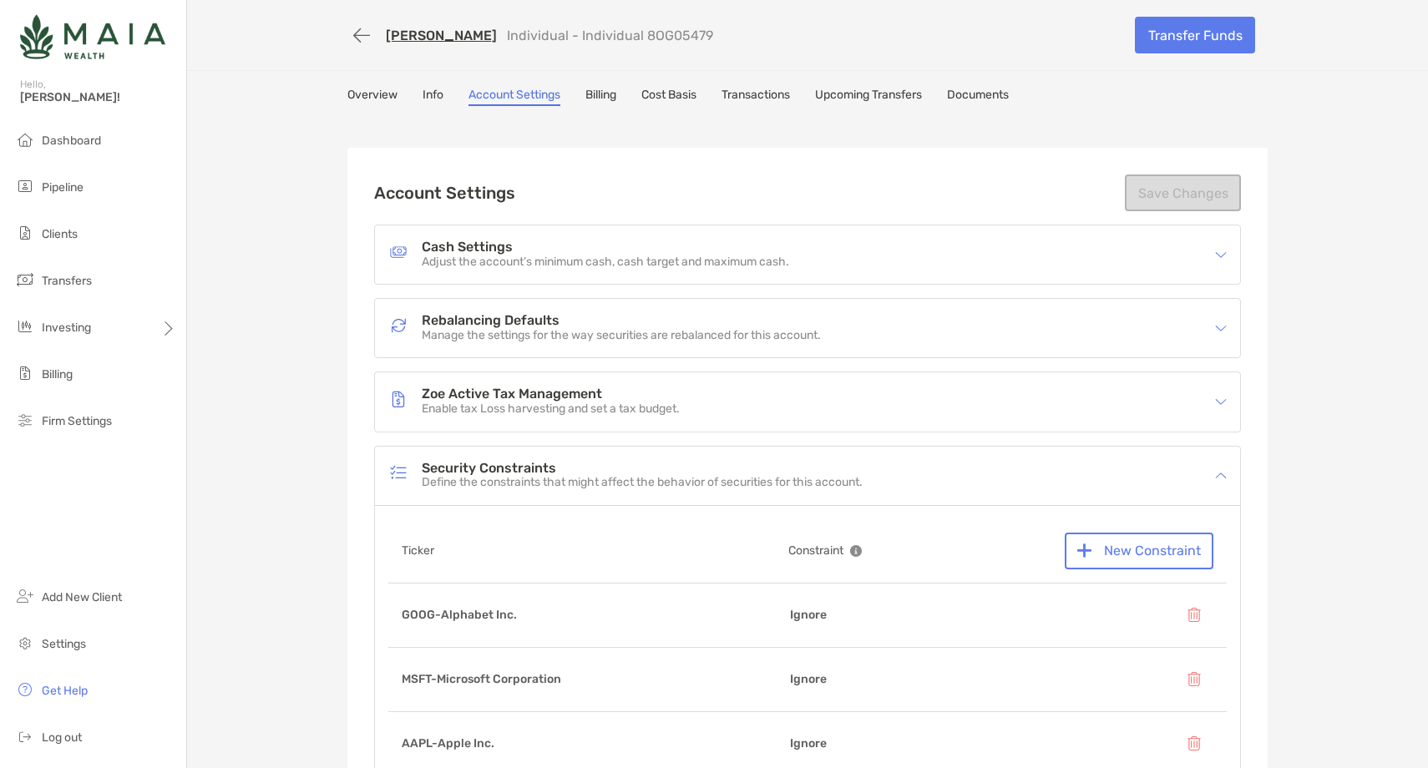
click at [436, 33] on link "[PERSON_NAME]" at bounding box center [441, 36] width 111 height 16
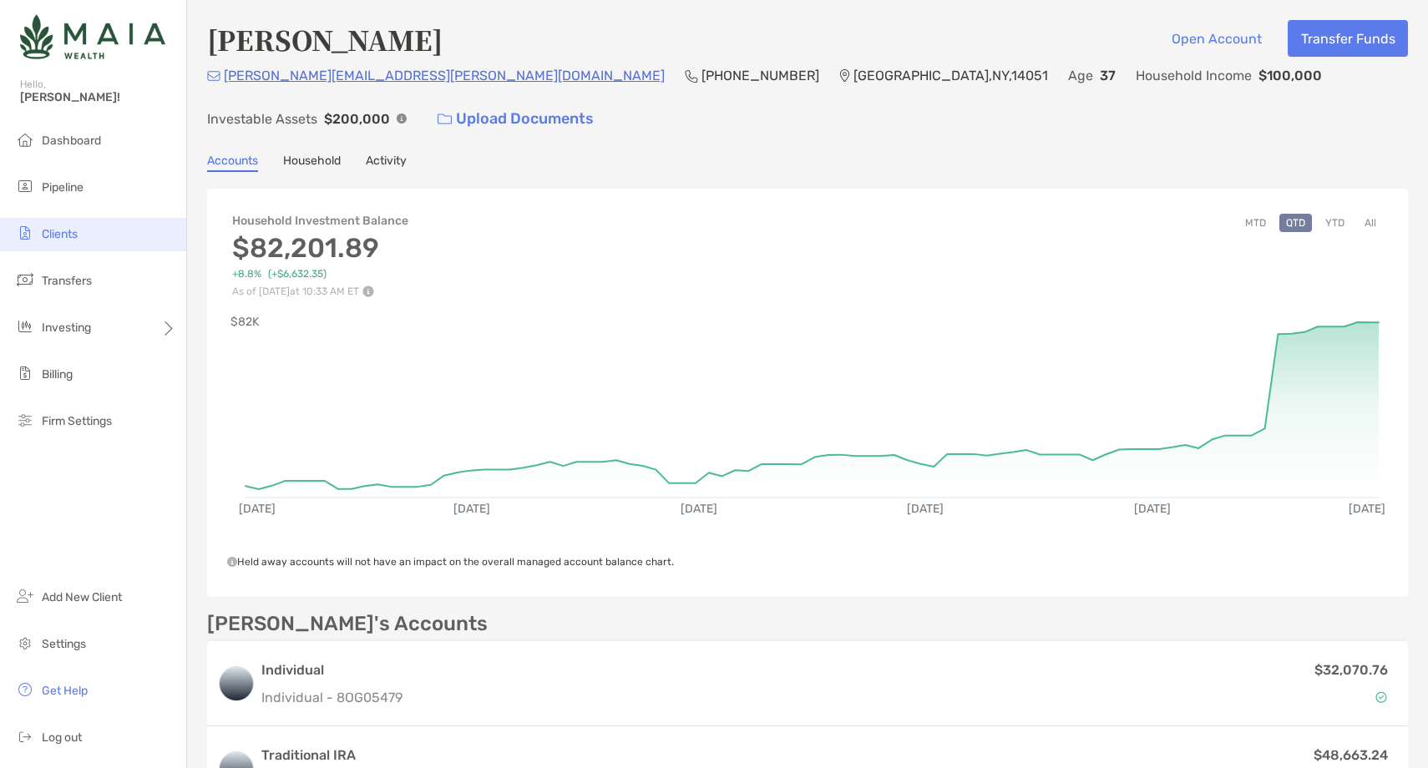
click at [111, 238] on li "Clients" at bounding box center [93, 234] width 186 height 33
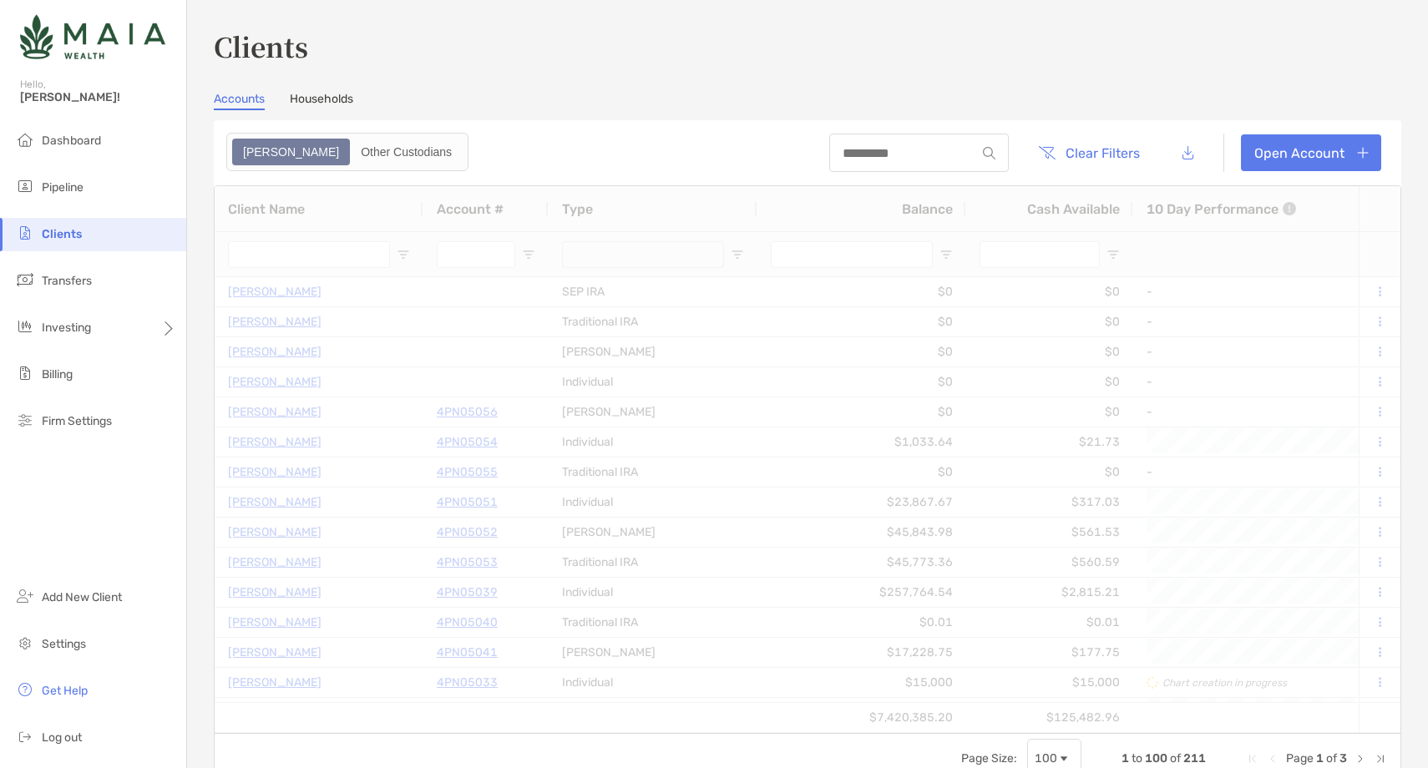
type input "****"
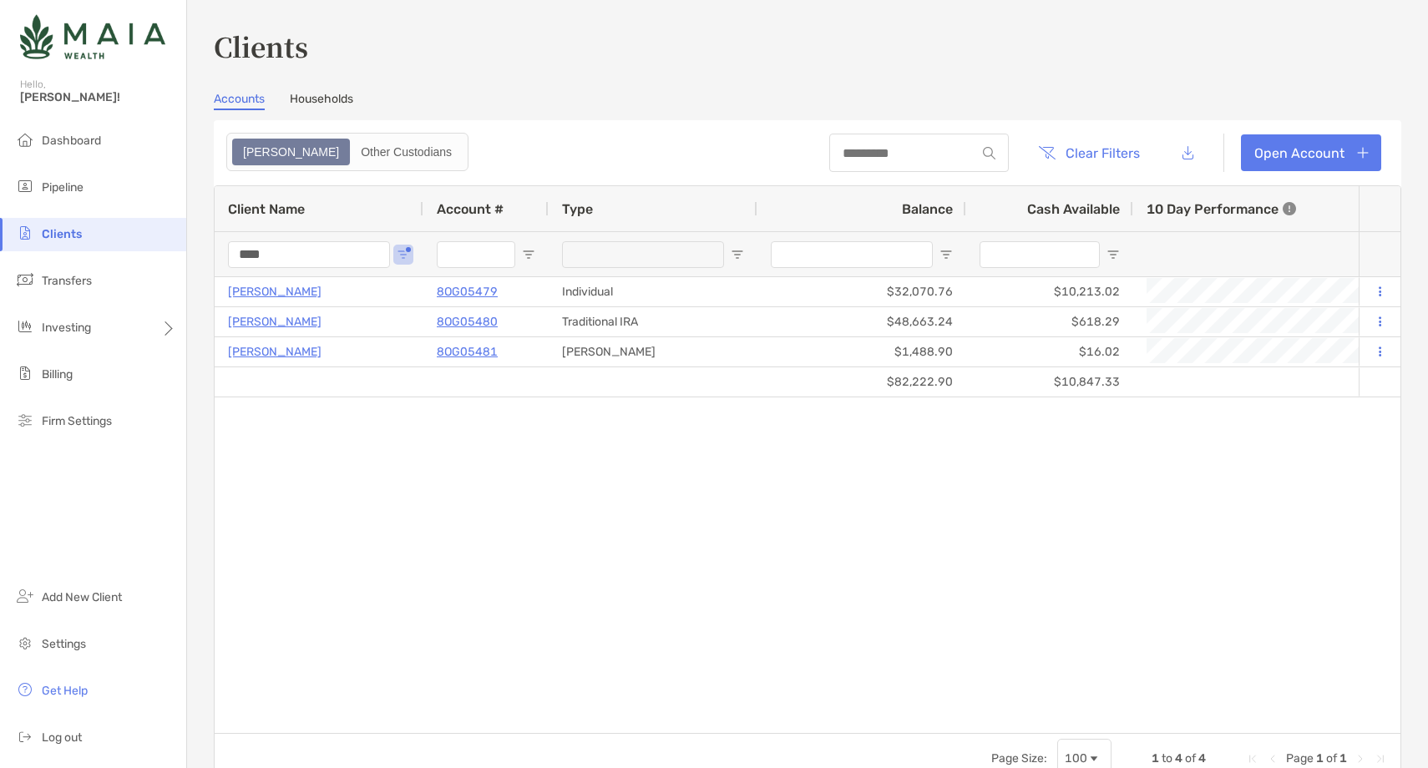
click at [251, 253] on input "****" at bounding box center [309, 254] width 162 height 27
click at [143, 321] on div "Investing" at bounding box center [93, 328] width 186 height 33
click at [221, 360] on span "Rebalancing" at bounding box center [235, 361] width 66 height 14
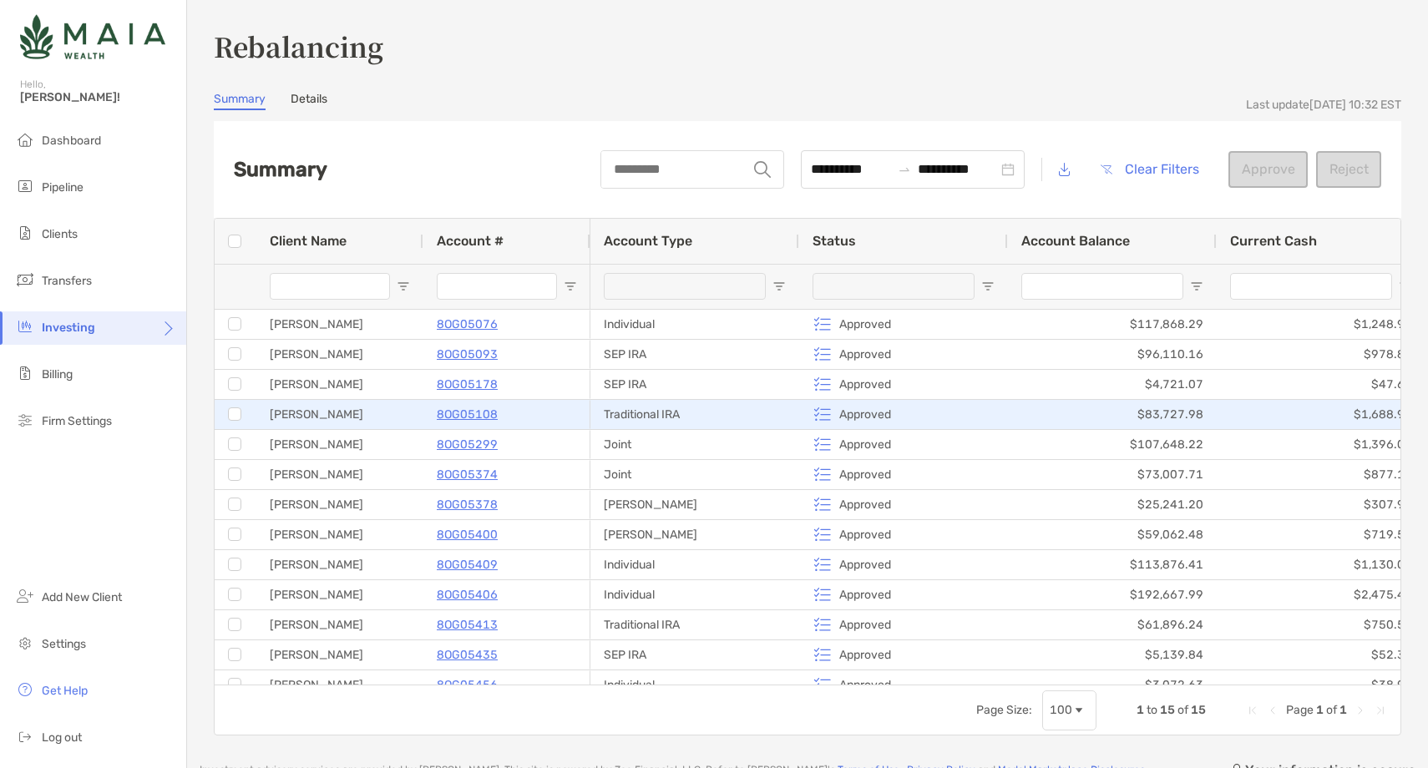
scroll to position [76, 0]
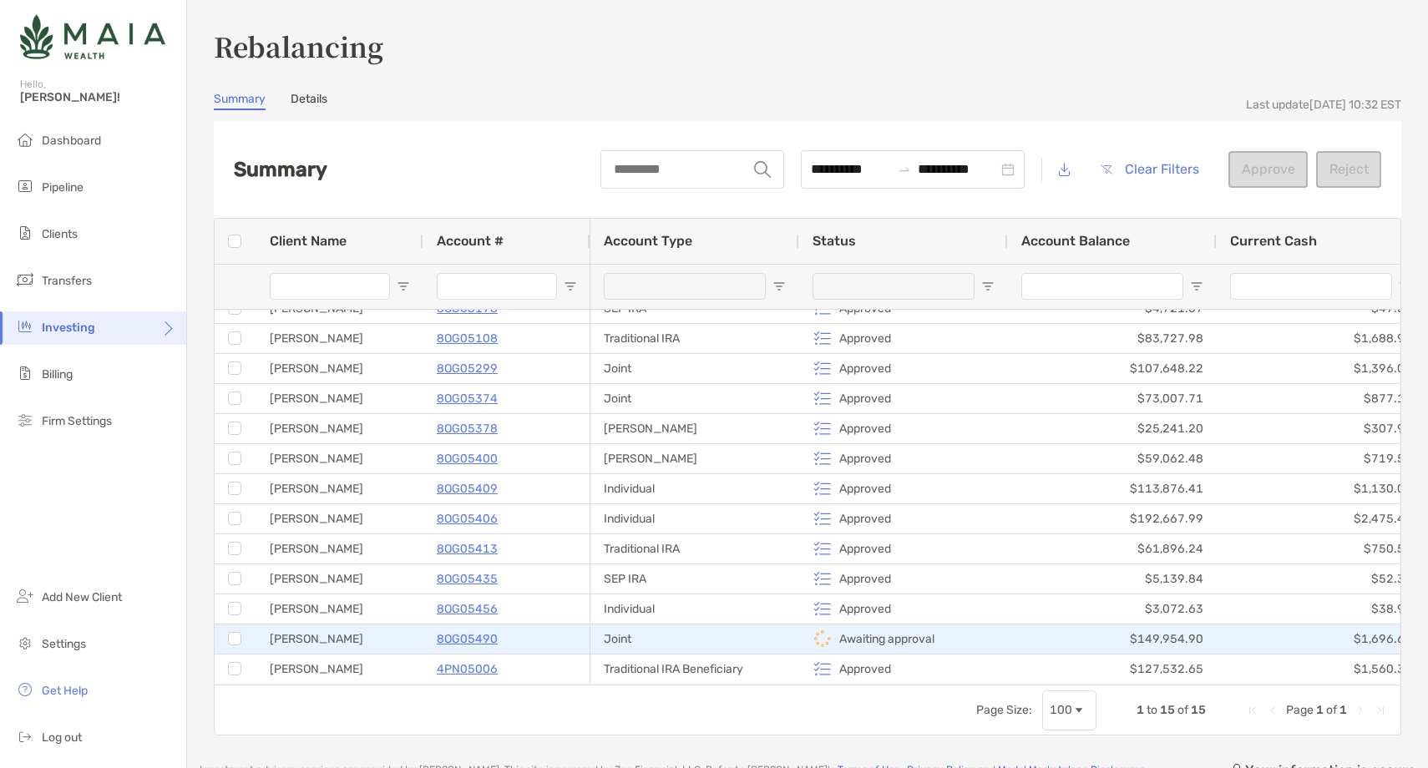
click at [232, 630] on div at bounding box center [234, 640] width 13 height 28
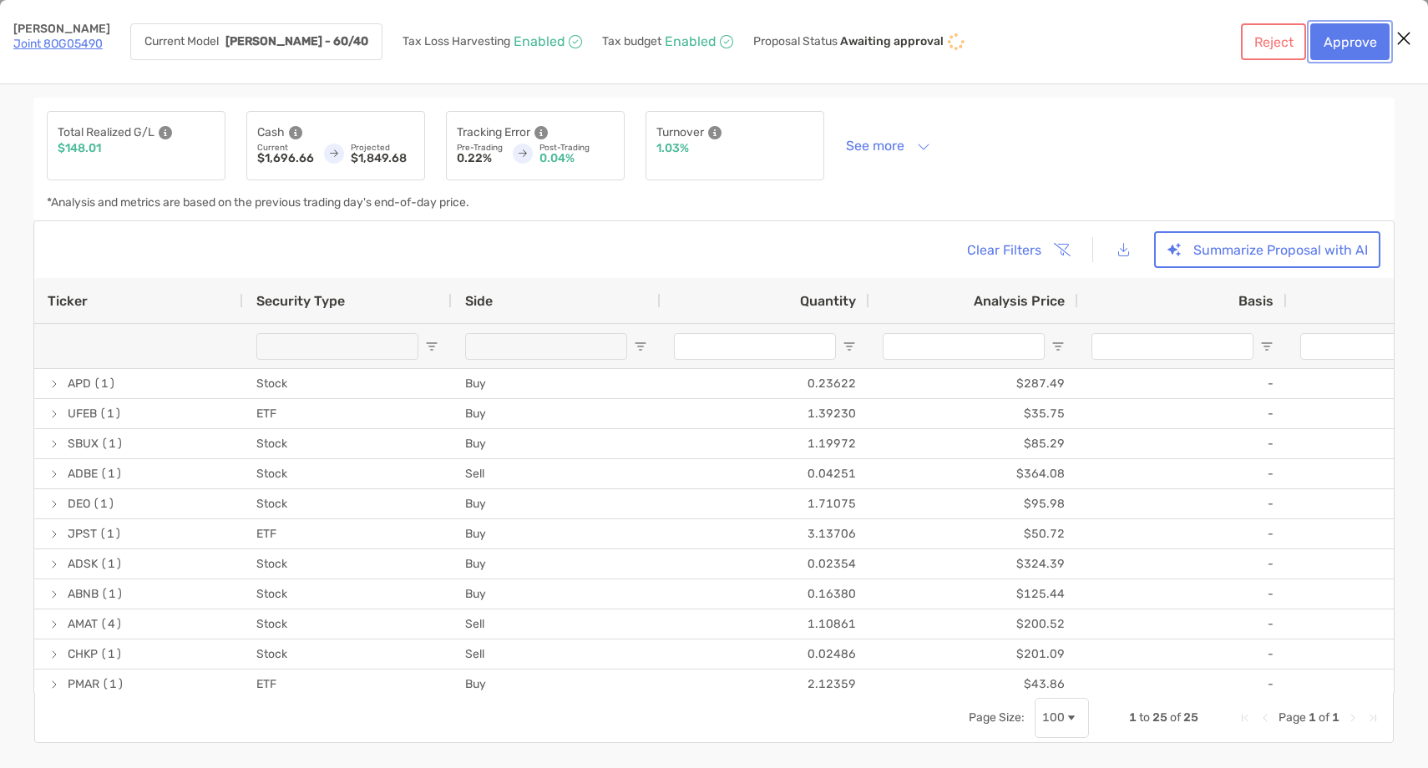
click at [1353, 37] on button "Approve" at bounding box center [1350, 41] width 79 height 37
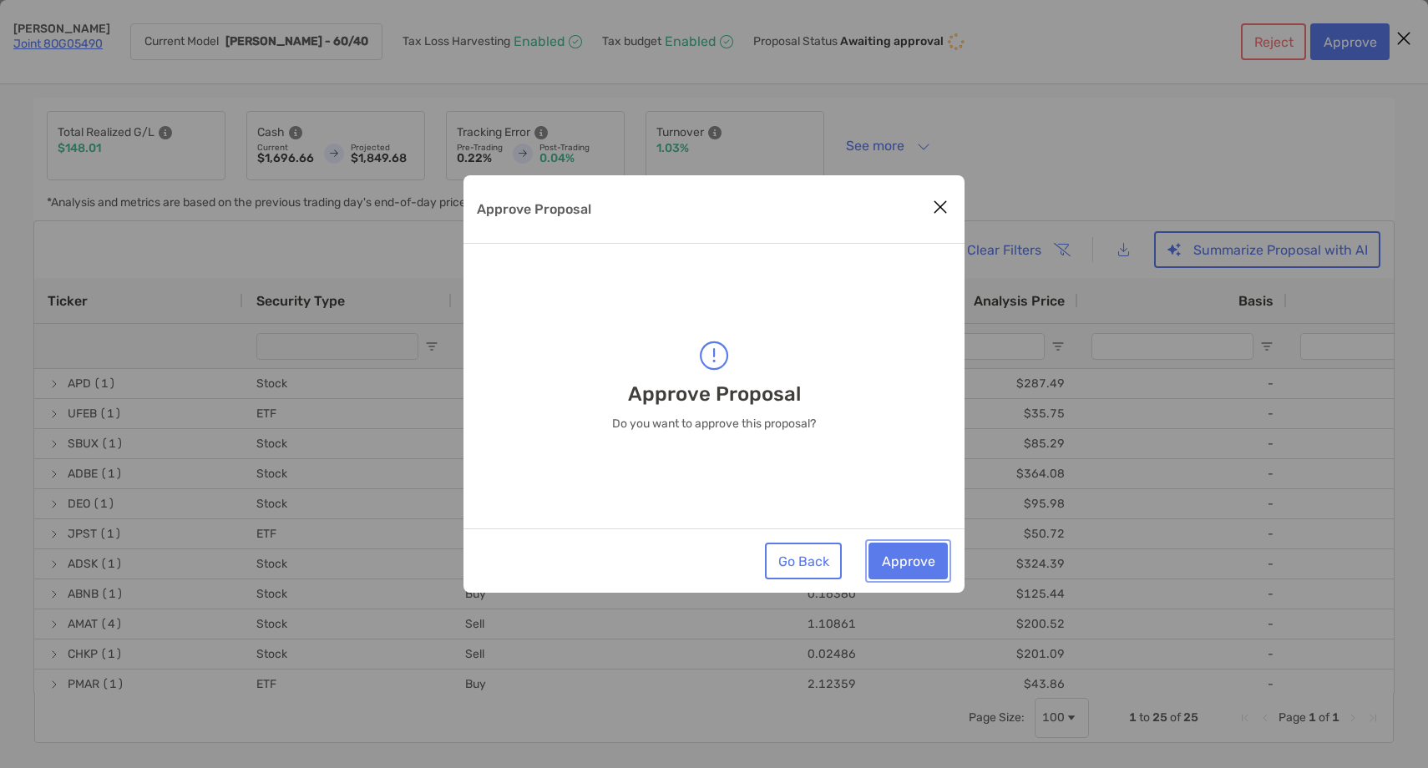
click at [921, 567] on button "Approve" at bounding box center [908, 561] width 79 height 37
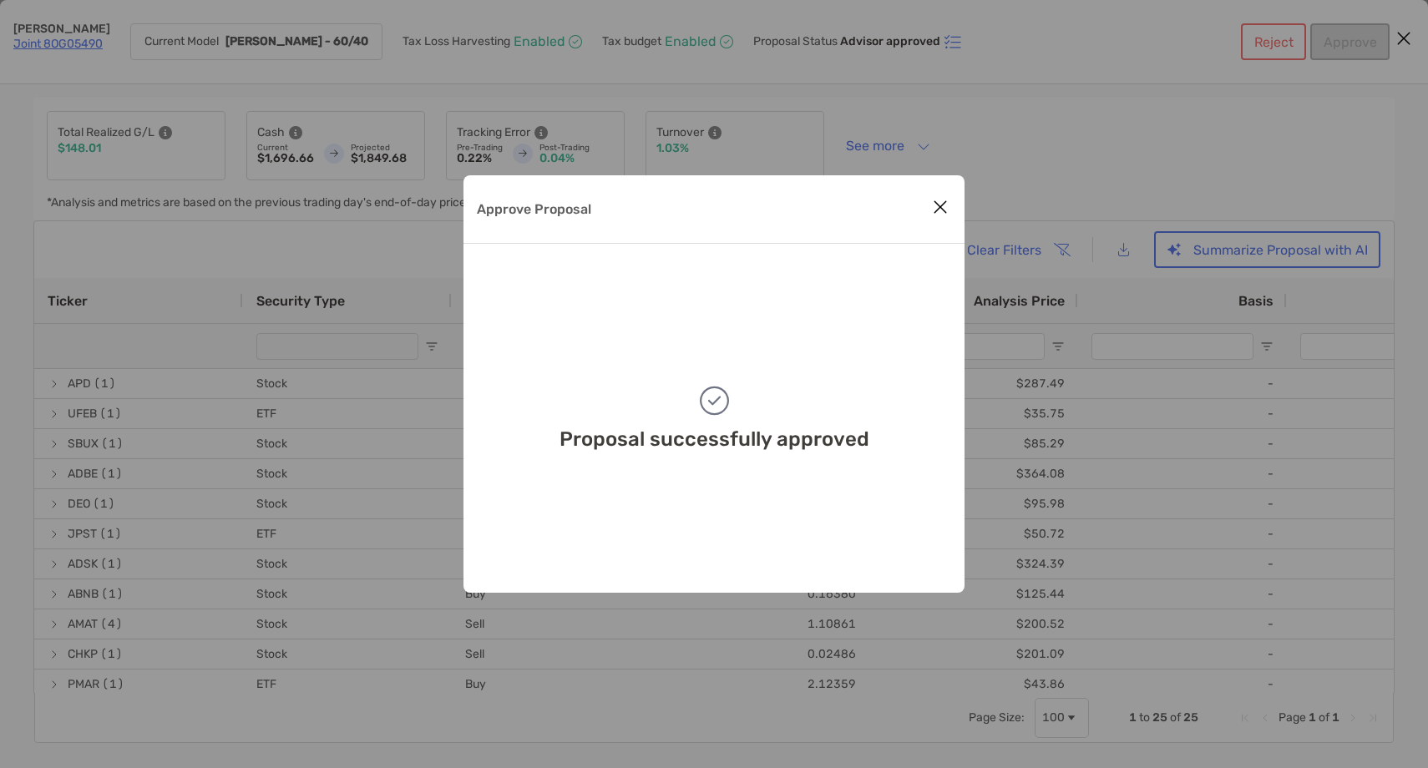
click at [945, 207] on icon "Close modal" at bounding box center [940, 207] width 15 height 20
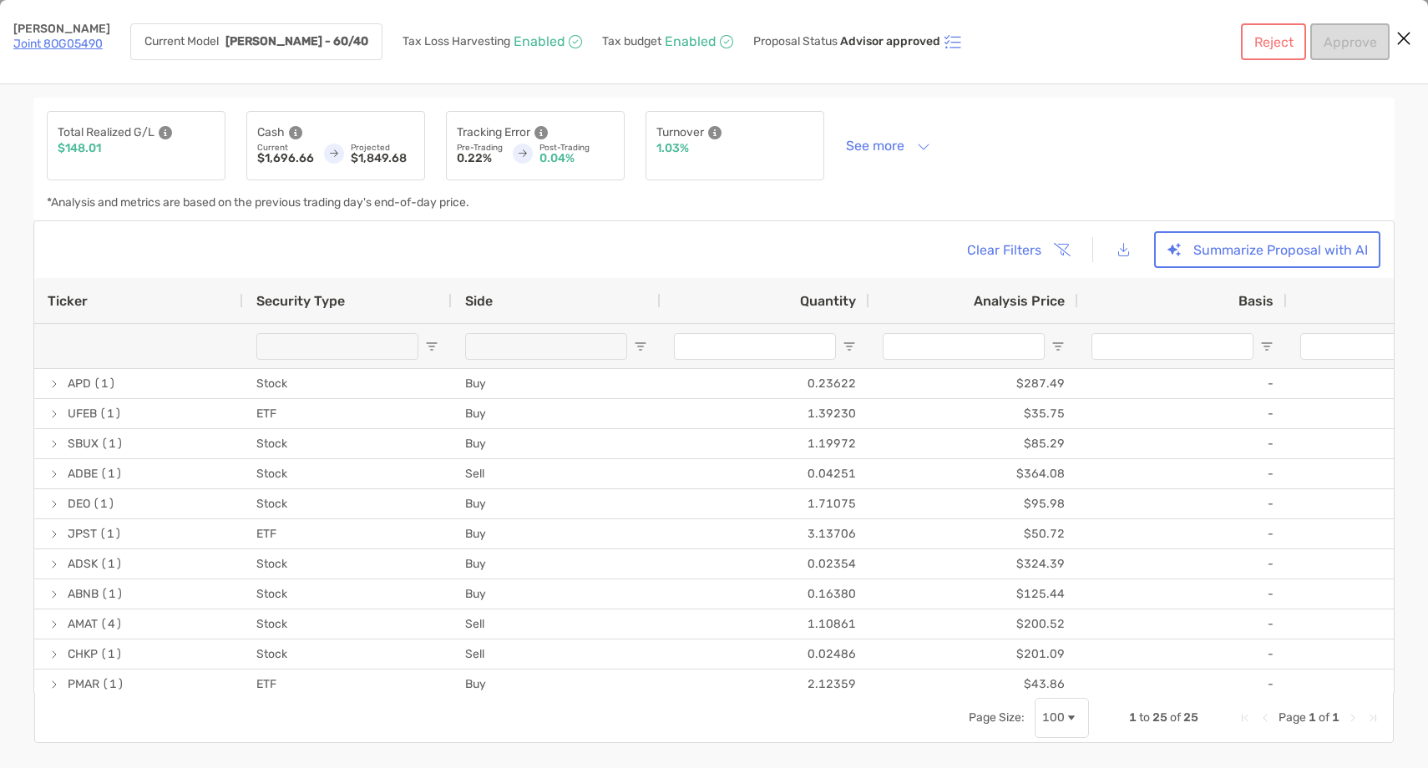
click at [1407, 39] on icon "Close modal" at bounding box center [1404, 38] width 15 height 20
click at [54, 33] on p "Ethan Brown" at bounding box center [61, 29] width 97 height 12
click at [52, 55] on div "Ethan Brown Joint 8OG05490" at bounding box center [61, 41] width 97 height 37
click at [52, 50] on link "Joint 8OG05490" at bounding box center [57, 44] width 89 height 14
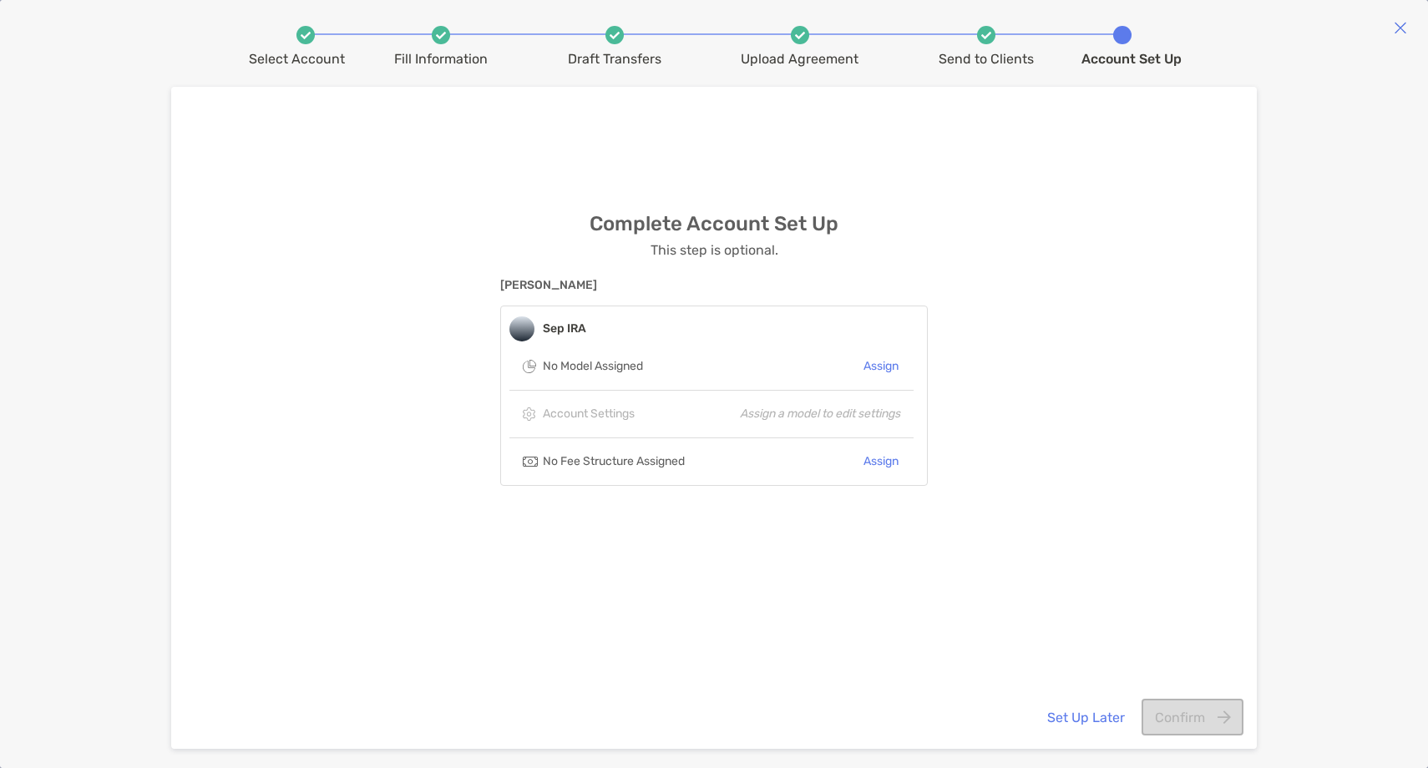
click at [1407, 24] on img at bounding box center [1400, 27] width 13 height 13
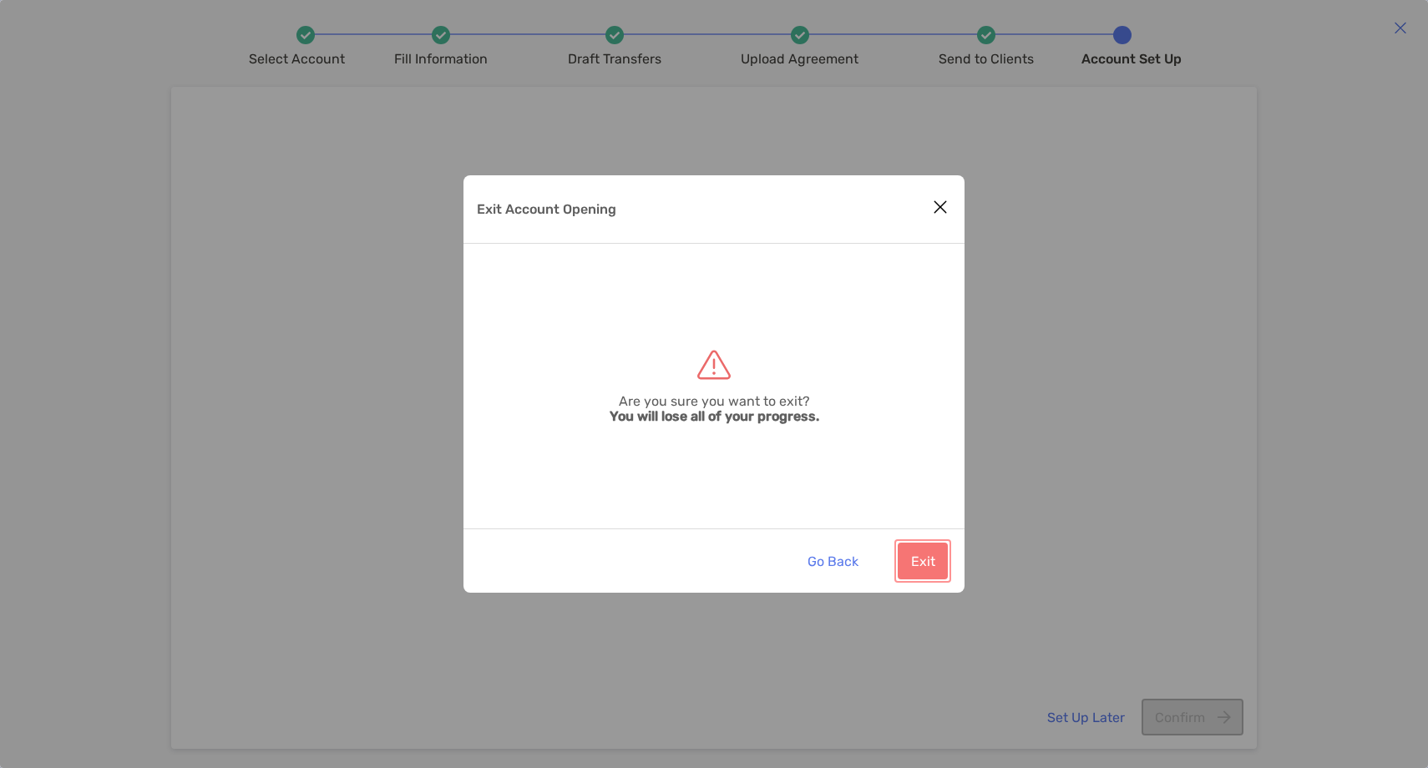
click at [929, 578] on button "Exit" at bounding box center [923, 561] width 50 height 37
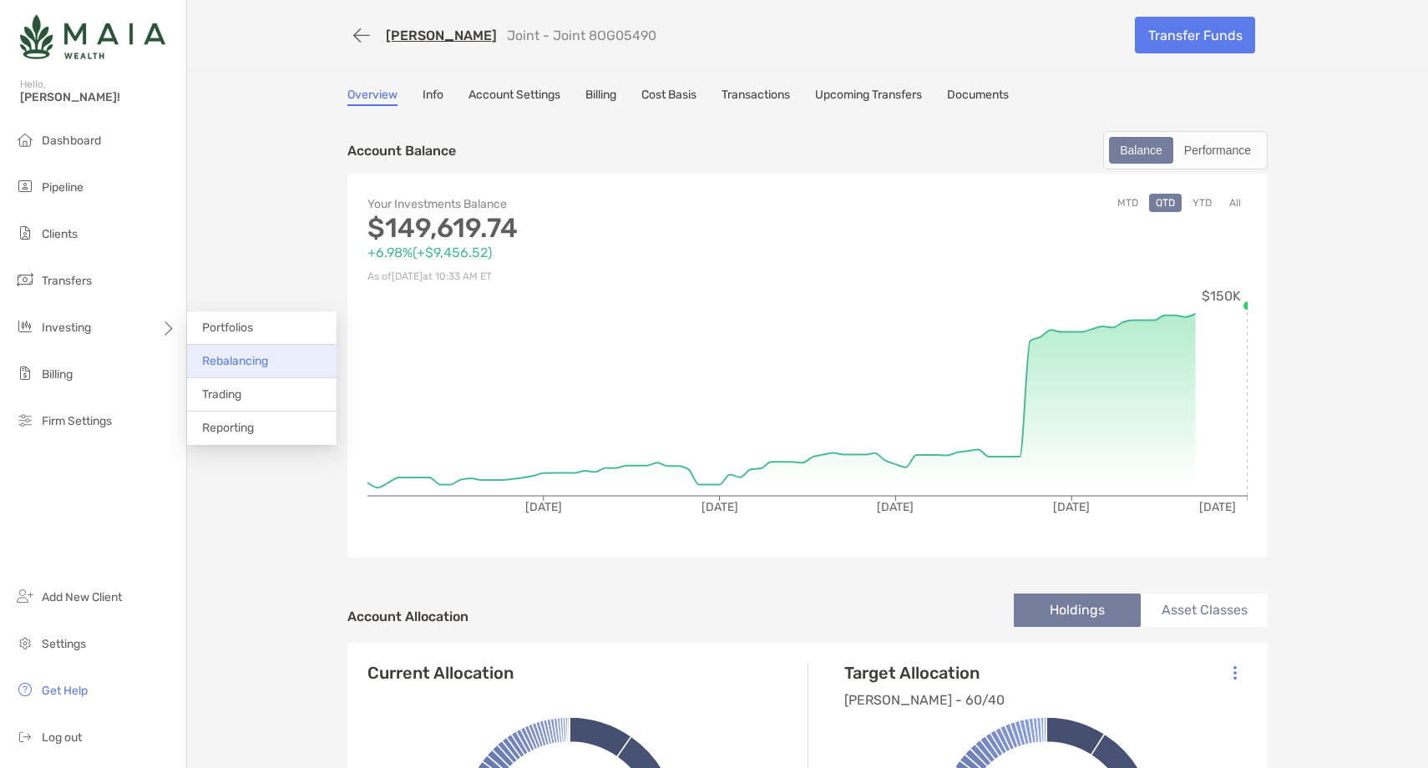
click at [291, 367] on li "Rebalancing" at bounding box center [262, 361] width 150 height 33
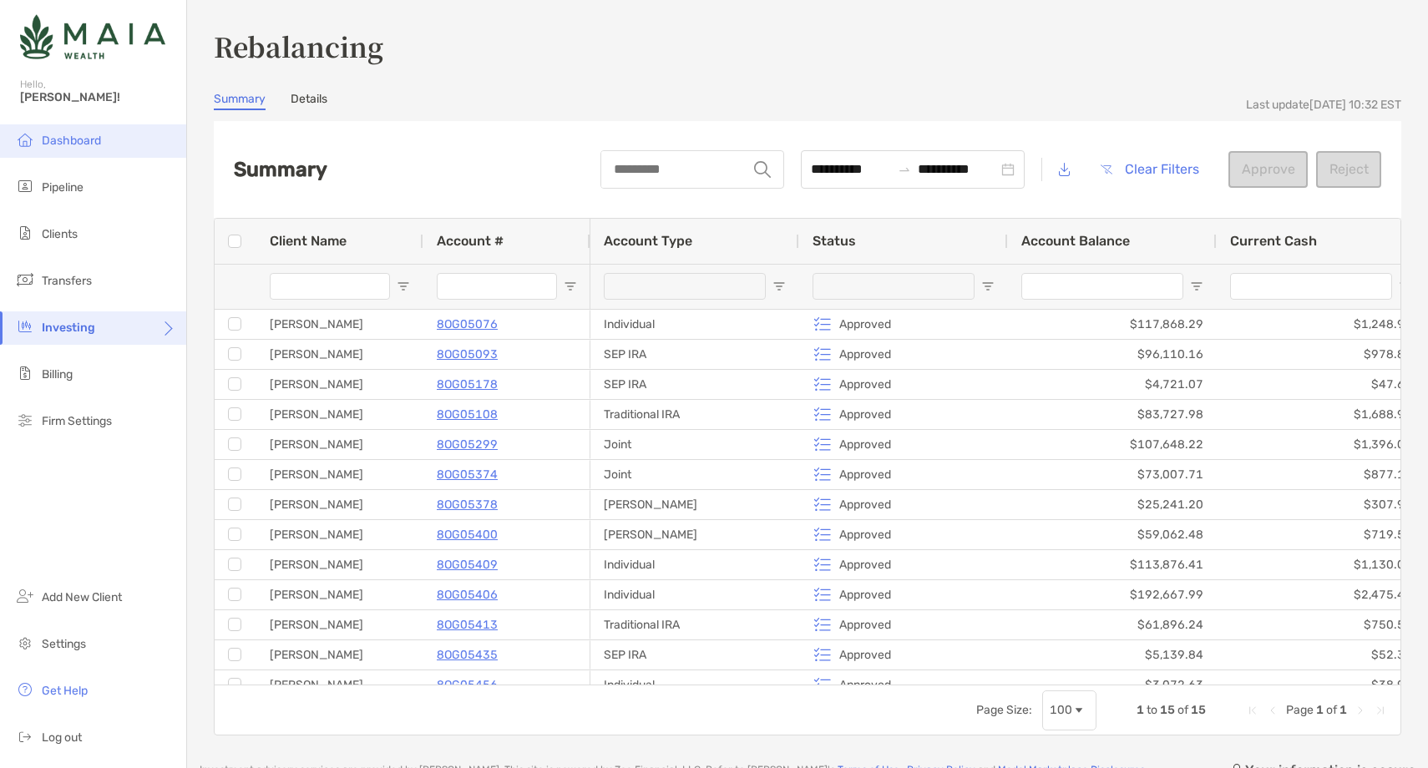
click at [78, 139] on span "Dashboard" at bounding box center [71, 141] width 59 height 14
